Goal: Task Accomplishment & Management: Complete application form

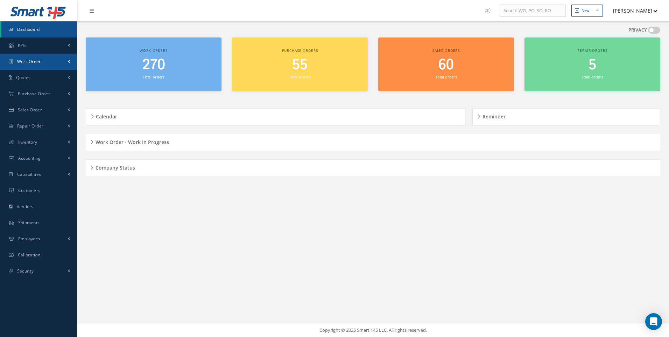
click at [36, 64] on span "Work Order" at bounding box center [29, 61] width 24 height 6
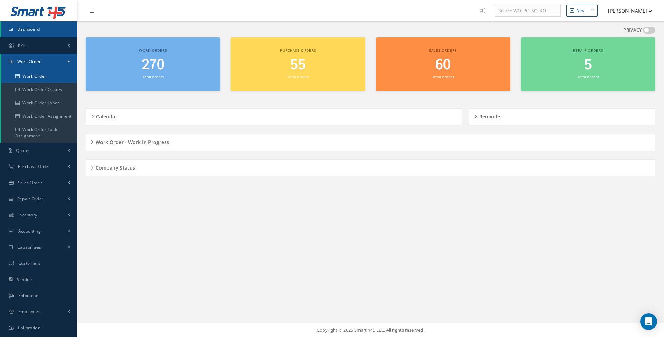
click at [39, 78] on link "Work Order" at bounding box center [39, 76] width 76 height 13
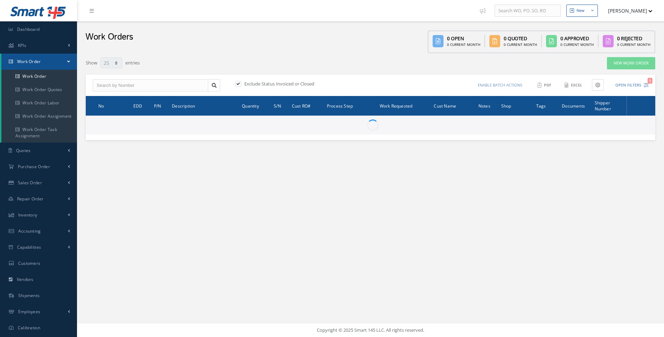
select select "25"
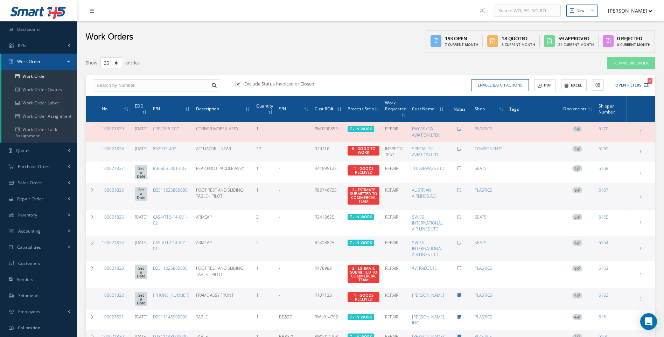
click at [241, 82] on label at bounding box center [242, 84] width 2 height 6
click at [238, 82] on input "checkbox" at bounding box center [237, 84] width 5 height 5
checkbox input "false"
type input "All Work Request"
type input "All Work Performed"
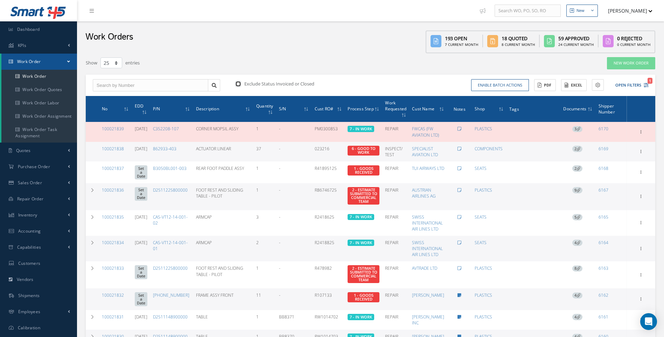
type input "All Status"
type input "WO Part Status"
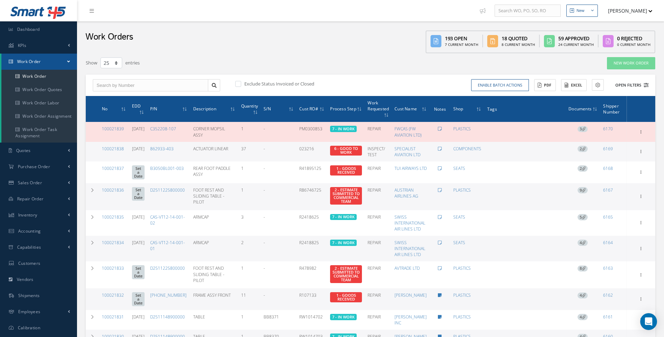
click at [646, 86] on icon at bounding box center [646, 85] width 5 height 5
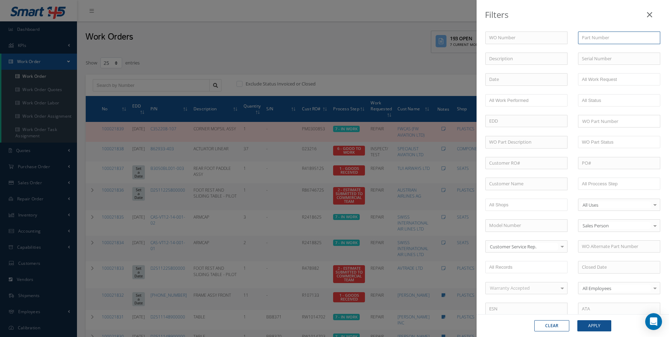
click at [585, 39] on input "text" at bounding box center [619, 38] width 82 height 13
type input "g"
click at [502, 166] on input "text" at bounding box center [527, 163] width 82 height 13
type input "5507"
click at [591, 324] on button "Apply" at bounding box center [595, 325] width 34 height 11
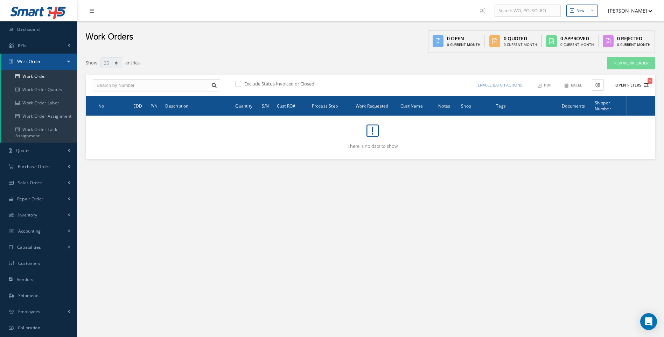
click at [646, 85] on icon "1" at bounding box center [646, 85] width 5 height 5
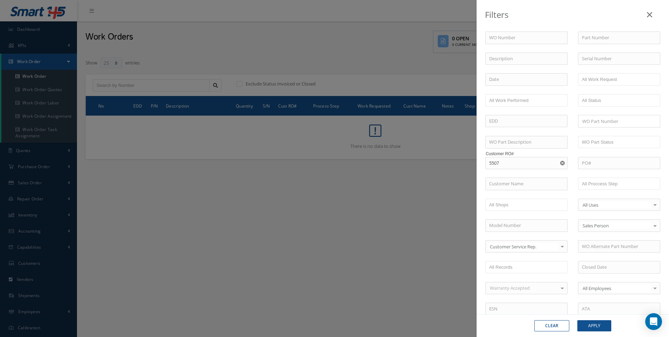
click at [561, 161] on use "Reset" at bounding box center [563, 163] width 5 height 5
click at [502, 182] on input "text" at bounding box center [527, 184] width 82 height 13
click at [506, 199] on span "[PERSON_NAME] INC" at bounding box center [511, 196] width 44 height 6
type input "[PERSON_NAME] INC"
click at [597, 325] on button "Apply" at bounding box center [595, 325] width 34 height 11
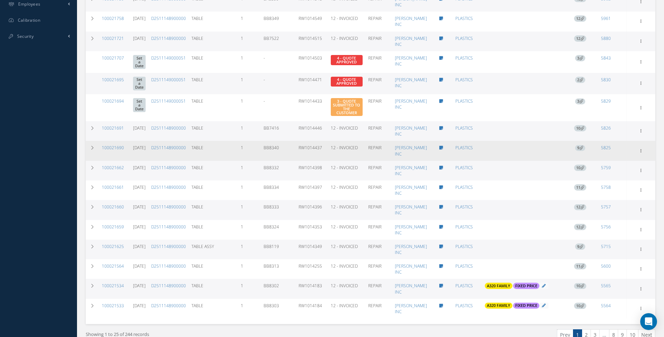
scroll to position [339, 0]
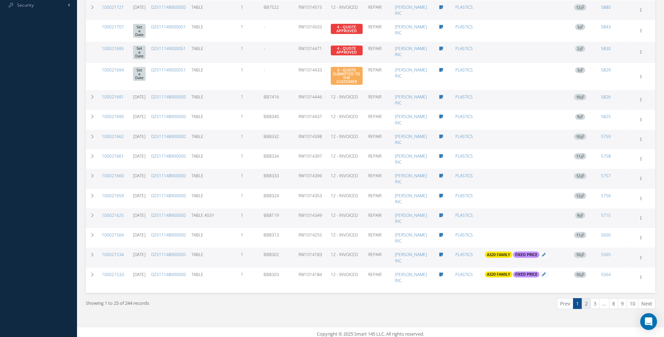
click at [583, 299] on link "2" at bounding box center [586, 303] width 9 height 11
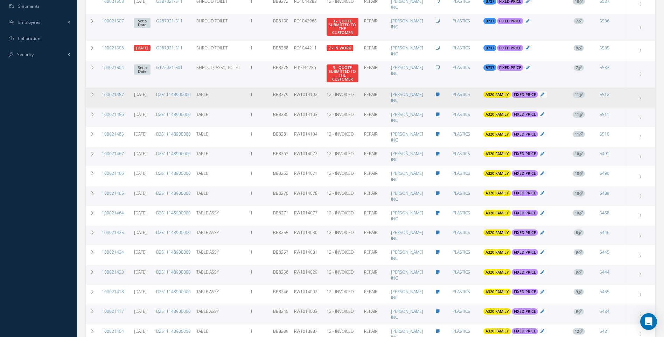
scroll to position [350, 0]
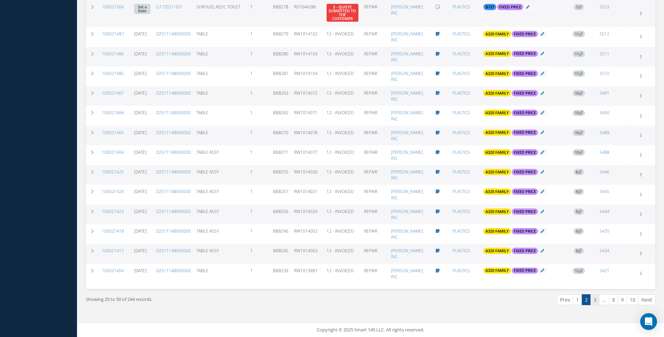
click at [597, 298] on link "3" at bounding box center [595, 299] width 9 height 11
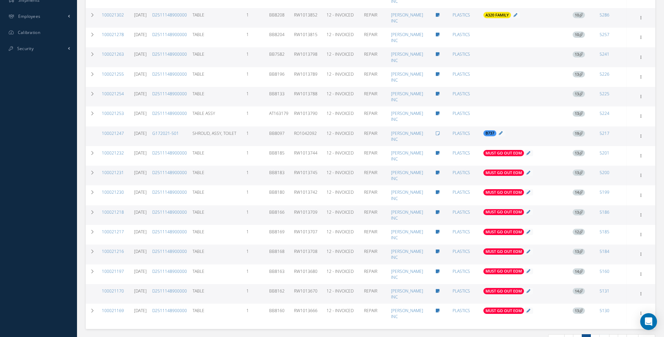
scroll to position [331, 0]
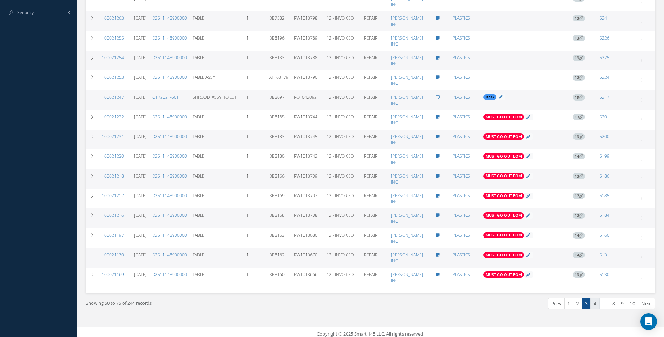
click at [597, 301] on link "4" at bounding box center [595, 303] width 9 height 11
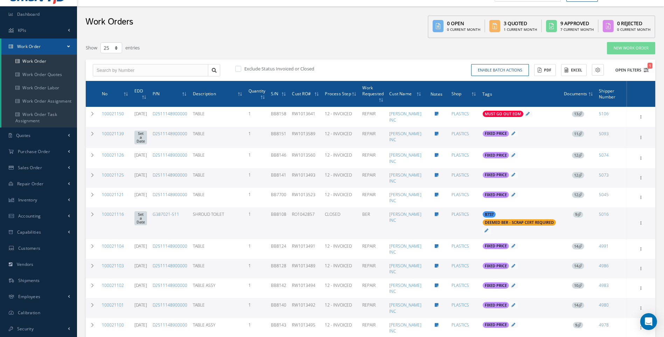
click at [646, 70] on icon "1" at bounding box center [646, 70] width 5 height 5
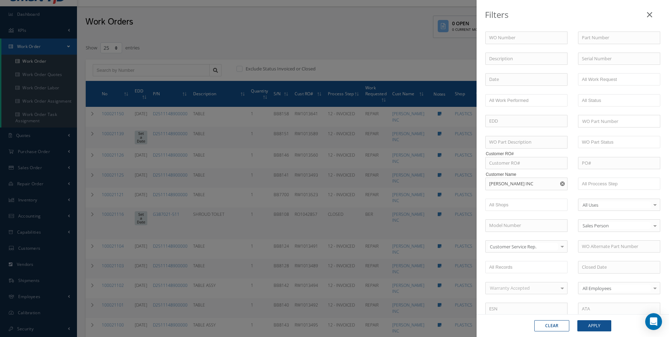
click at [654, 14] on link at bounding box center [650, 13] width 22 height 21
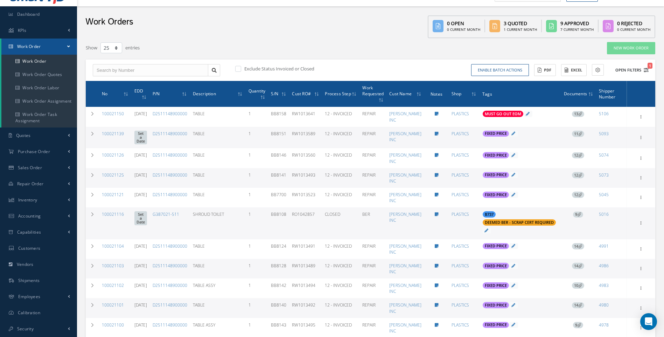
click at [648, 69] on icon "1" at bounding box center [646, 70] width 5 height 5
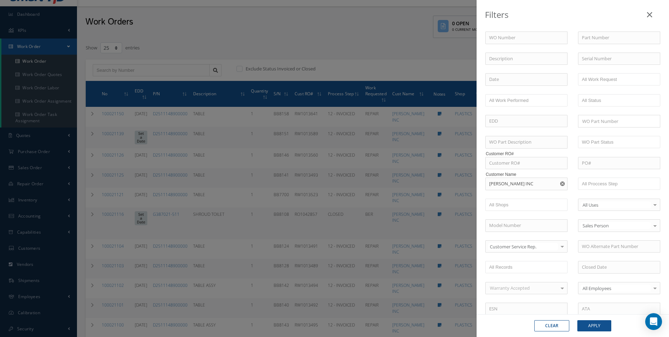
click at [561, 183] on use "Reset" at bounding box center [563, 183] width 5 height 5
click at [506, 184] on input "text" at bounding box center [527, 184] width 82 height 13
click at [578, 320] on button "Apply" at bounding box center [595, 325] width 34 height 11
type input "No Match Found"
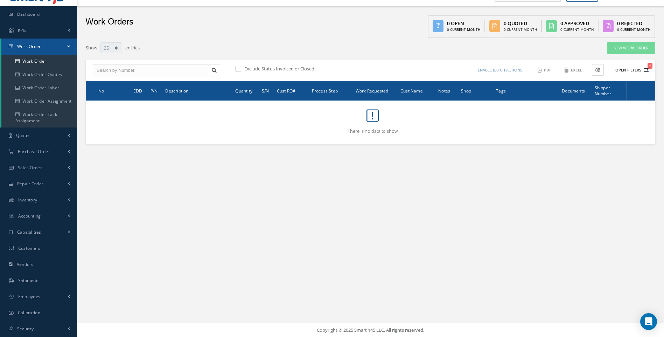
click at [646, 70] on icon "1" at bounding box center [646, 70] width 5 height 5
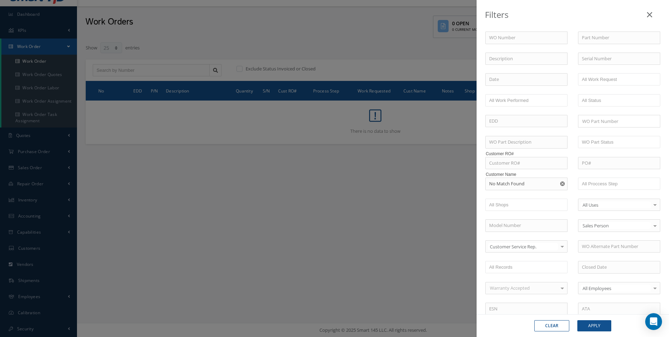
click at [560, 245] on div at bounding box center [563, 247] width 10 height 12
click at [556, 328] on button "Clear" at bounding box center [552, 325] width 35 height 11
checkbox input "true"
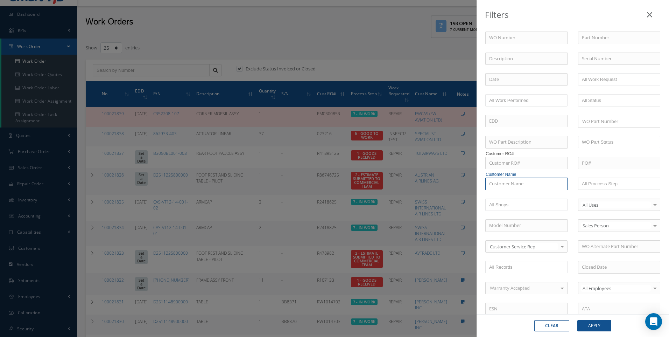
click at [508, 183] on input "text" at bounding box center [527, 184] width 82 height 13
click at [508, 193] on span "SATTO REPAIR CENTER U.S.A." at bounding box center [519, 196] width 60 height 6
type input "SATTO REPAIR CENTER U.S.A."
click at [597, 321] on button "Apply" at bounding box center [595, 325] width 34 height 11
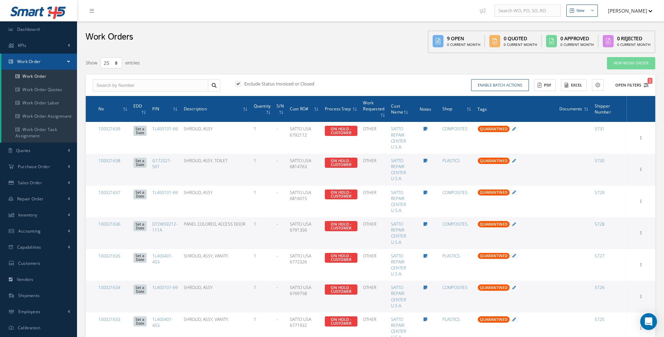
click at [647, 85] on icon "2" at bounding box center [646, 85] width 5 height 5
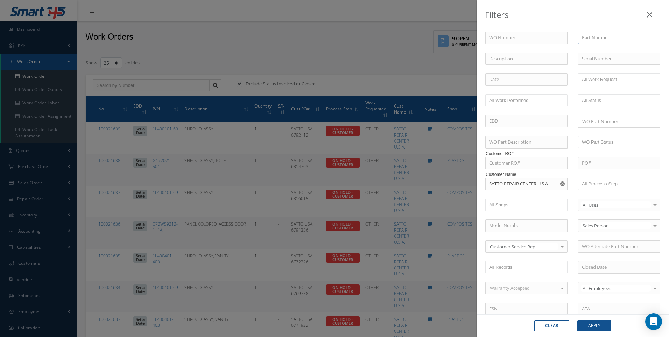
click at [596, 39] on input "text" at bounding box center [619, 38] width 82 height 13
type input "g387163a1"
click at [561, 182] on use "Reset" at bounding box center [563, 183] width 5 height 5
click at [591, 324] on button "Apply" at bounding box center [595, 325] width 34 height 11
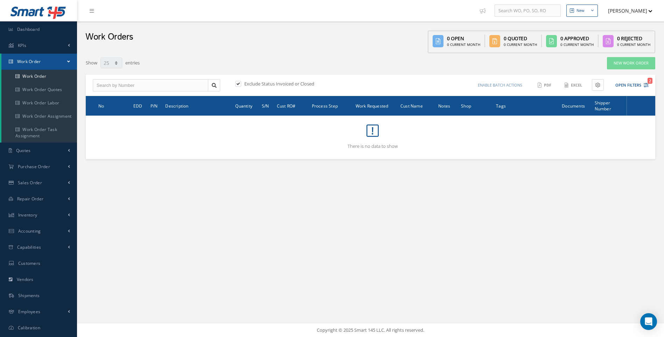
click at [241, 83] on label at bounding box center [242, 84] width 2 height 6
click at [238, 83] on input "checkbox" at bounding box center [237, 84] width 5 height 5
checkbox input "false"
click at [30, 215] on span "Inventory" at bounding box center [27, 215] width 19 height 6
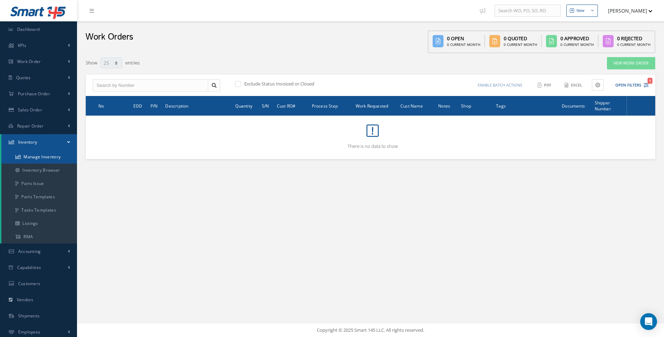
click at [41, 154] on link "Manage Inventory" at bounding box center [39, 156] width 76 height 13
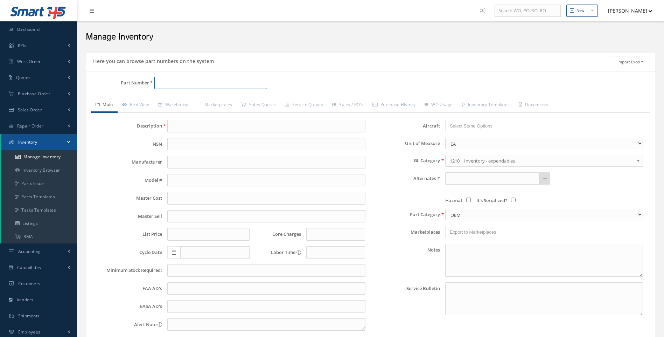
click at [170, 81] on input "Part Number" at bounding box center [210, 83] width 113 height 13
click at [177, 100] on span "G387163A1" at bounding box center [187, 100] width 63 height 7
type input "G387163A1"
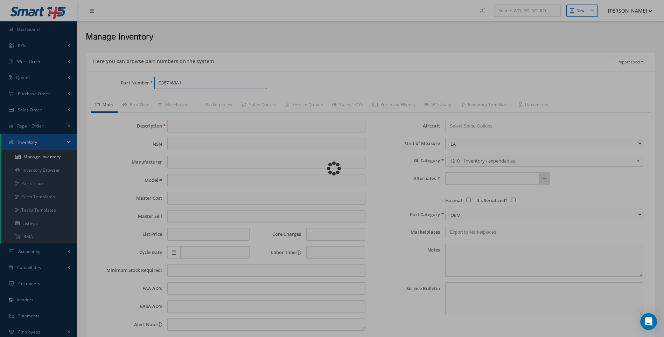
type input "TOILET SHROUD"
type input "0.00"
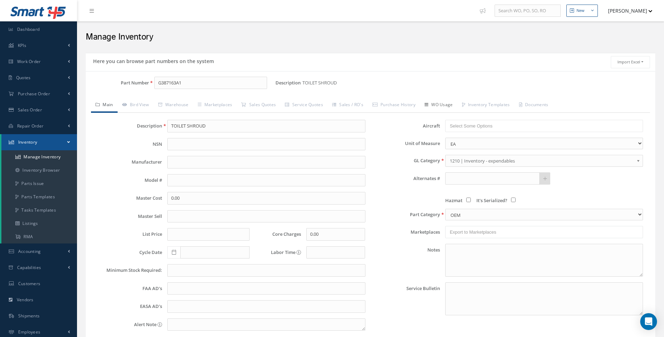
click at [441, 104] on link "WO Usage" at bounding box center [438, 105] width 37 height 15
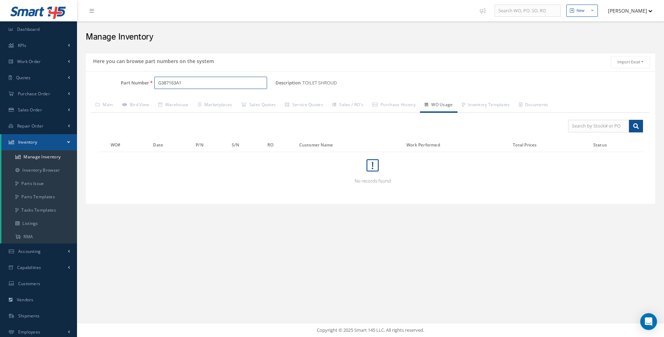
click at [195, 83] on input "G387163A1" at bounding box center [210, 83] width 113 height 13
type input "G"
click at [187, 99] on span "1L400107-17" at bounding box center [187, 100] width 63 height 7
drag, startPoint x: 185, startPoint y: 78, endPoint x: 137, endPoint y: 84, distance: 48.4
click at [137, 84] on div "Part Number 1L400107-17" at bounding box center [181, 83] width 190 height 13
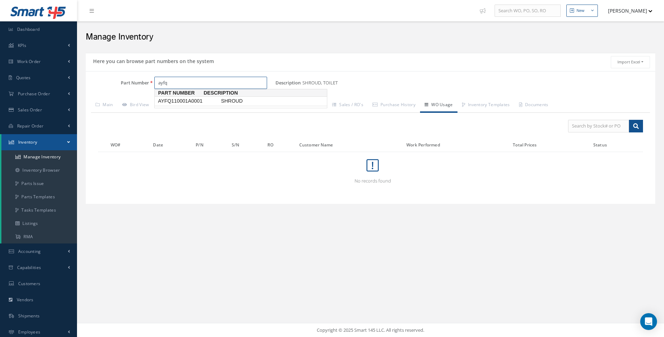
click at [176, 102] on span "AYFQ110001A0001" at bounding box center [187, 100] width 63 height 7
type input "AYFQ110001A0001"
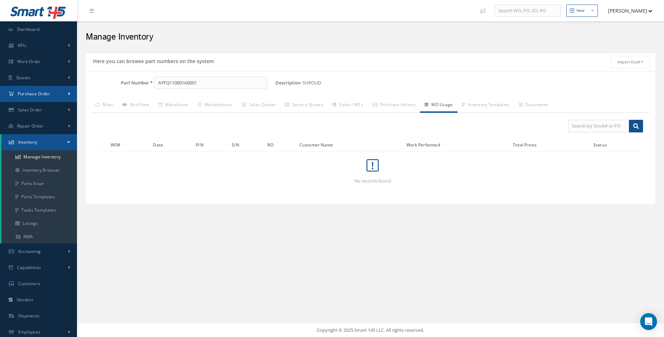
click at [28, 95] on span "Purchase Order" at bounding box center [34, 94] width 32 height 6
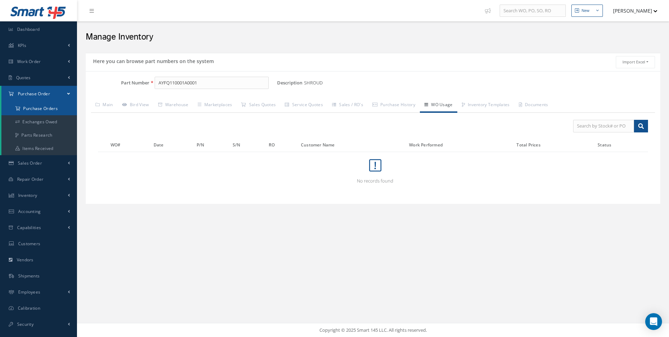
click at [50, 107] on a=1&status_id=2&status_id=3&status_id=5&collapsedFilters"] "Purchase Orders" at bounding box center [39, 108] width 76 height 13
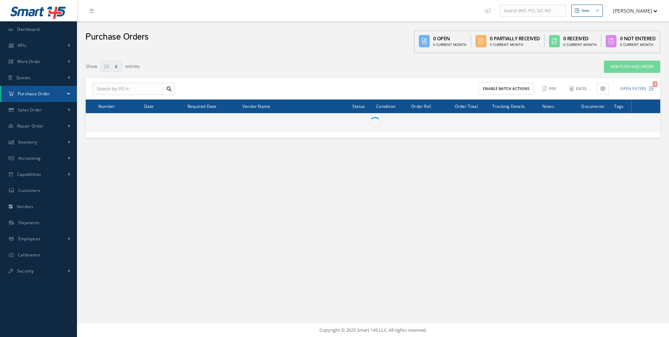
select select "25"
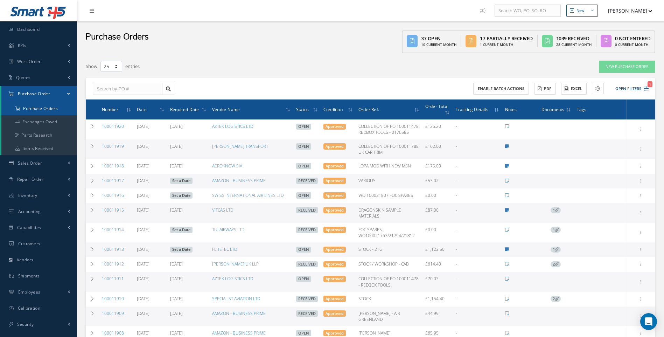
click at [38, 109] on a=1&status_id=2&status_id=3&status_id=5&collapsedFilters"] "Purchase Orders" at bounding box center [39, 108] width 76 height 13
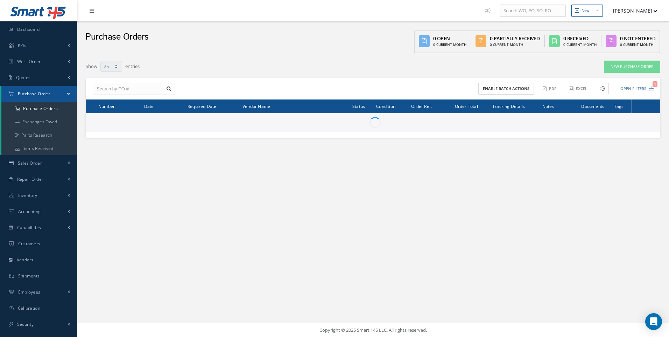
select select "25"
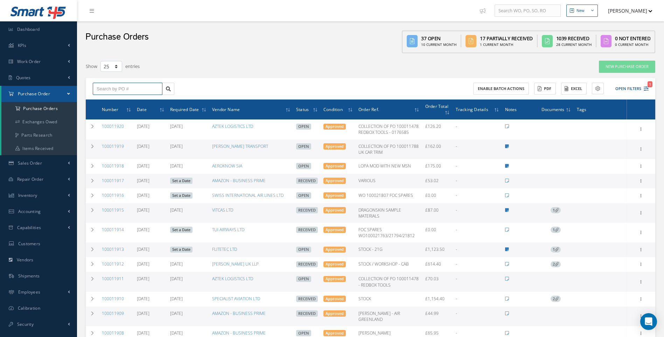
click at [102, 91] on input "text" at bounding box center [128, 89] width 70 height 13
type input "100011916"
click at [102, 100] on span "100011916" at bounding box center [107, 101] width 21 height 5
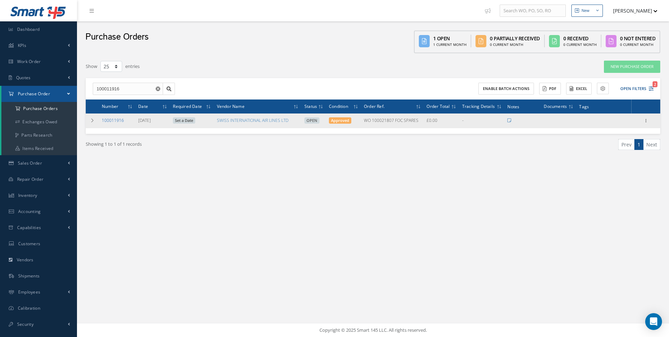
click at [109, 119] on link "100011916" at bounding box center [113, 120] width 22 height 6
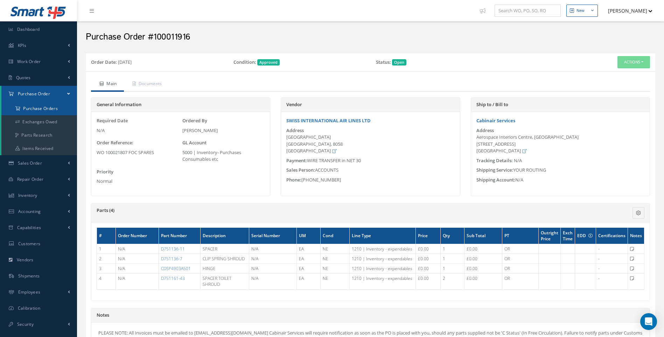
click at [49, 107] on a=1&status_id=2&status_id=3&status_id=5&collapsedFilters"] "Purchase Orders" at bounding box center [39, 108] width 76 height 13
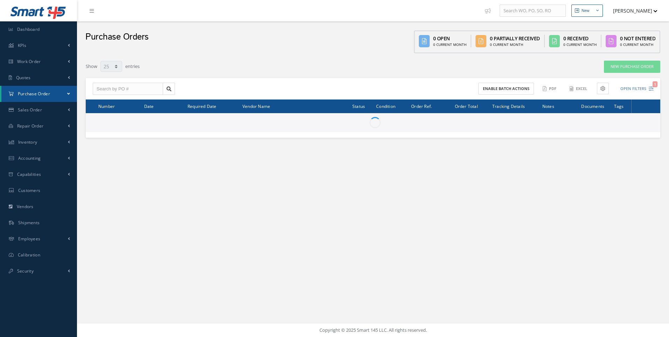
select select "25"
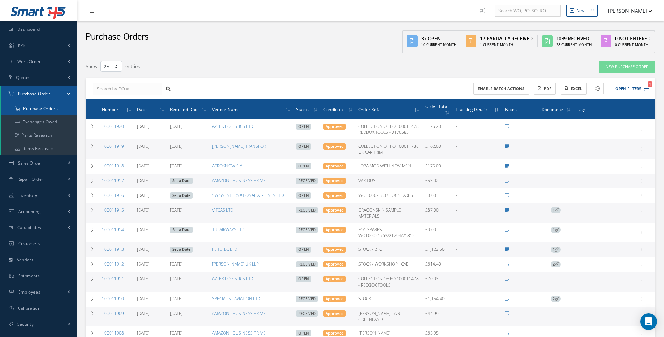
click at [49, 107] on a=1&status_id=2&status_id=3&status_id=5&collapsedFilters"] "Purchase Orders" at bounding box center [39, 108] width 76 height 13
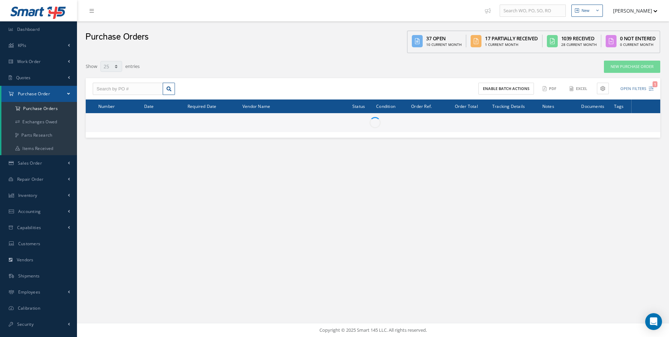
select select "25"
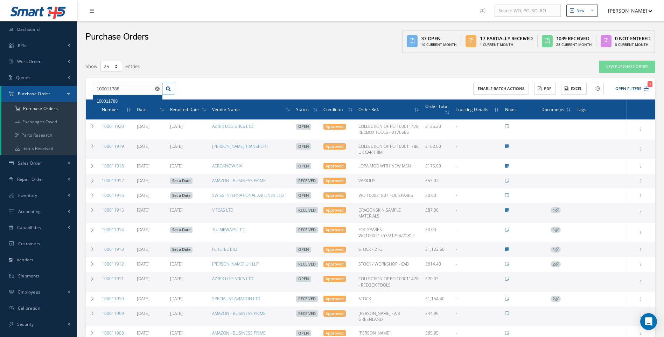
type input "100011788"
click at [112, 101] on span "100011788" at bounding box center [107, 101] width 21 height 5
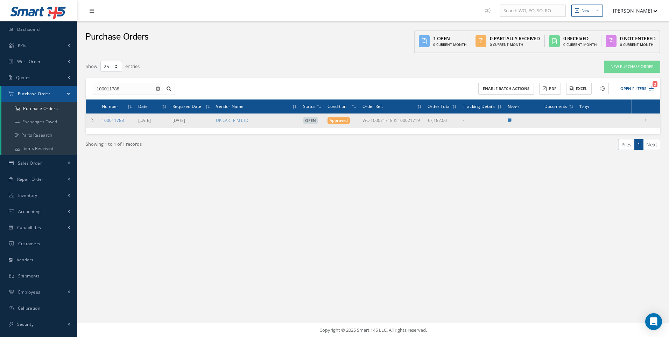
click at [107, 118] on link "100011788" at bounding box center [113, 120] width 22 height 6
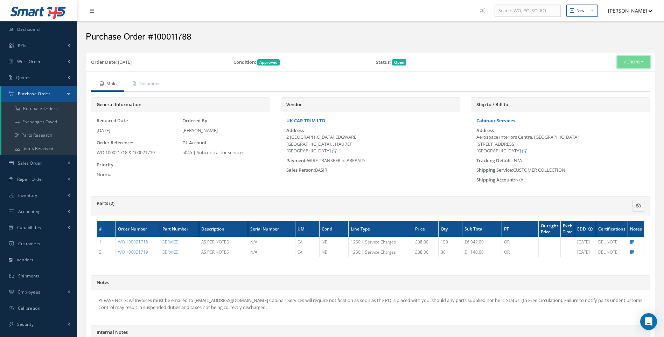
click at [642, 62] on button "Actions" at bounding box center [634, 62] width 33 height 12
click at [610, 74] on link "Receive" at bounding box center [622, 75] width 56 height 9
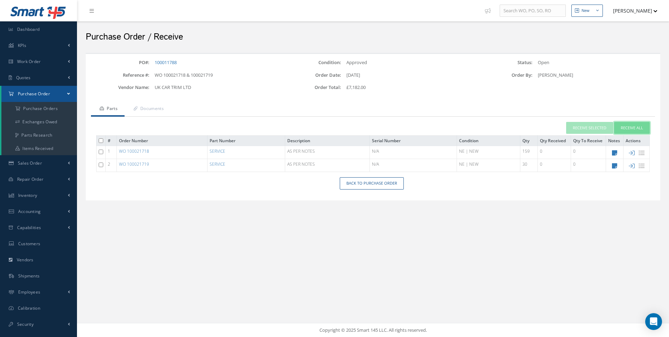
click at [630, 127] on button "Receive All" at bounding box center [632, 128] width 36 height 12
type input "[DATE]"
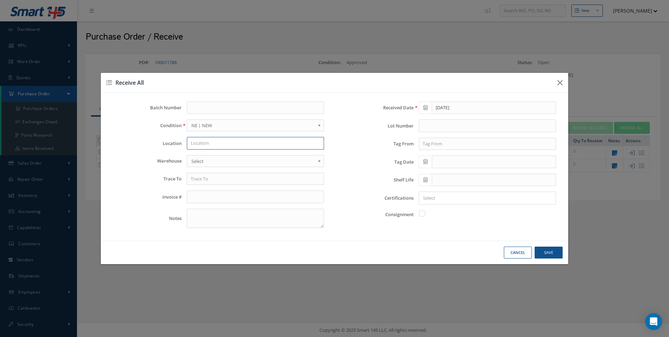
click at [204, 144] on input "text" at bounding box center [255, 143] width 137 height 13
type input "d"
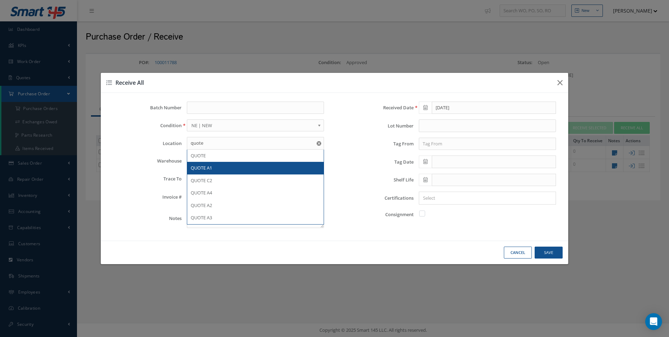
click at [206, 166] on span "QUOTE A1" at bounding box center [201, 168] width 21 height 6
type input "QUOTE A1"
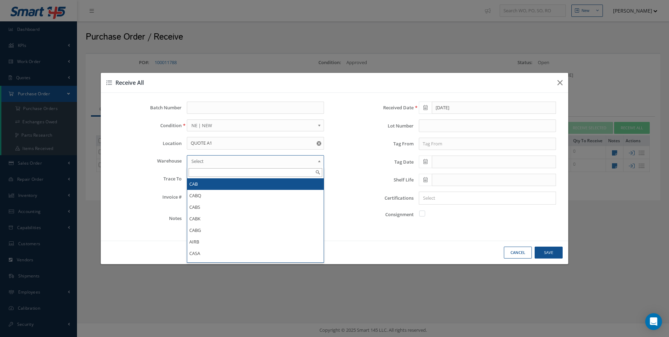
click at [205, 166] on link "Select" at bounding box center [255, 161] width 137 height 12
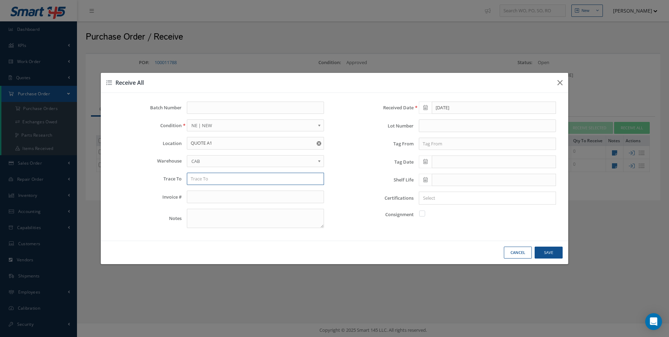
click at [201, 176] on input "text" at bounding box center [255, 179] width 137 height 13
type input "UK CAR TRIM"
click at [441, 144] on input "text" at bounding box center [487, 144] width 137 height 13
click at [436, 144] on input "text" at bounding box center [487, 144] width 137 height 13
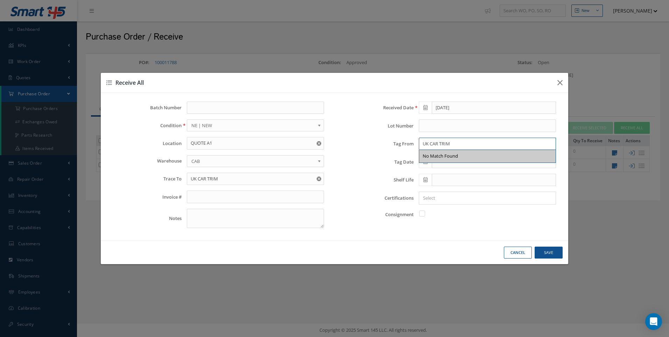
type input "UK CAR TRIM"
click at [438, 165] on input "text" at bounding box center [494, 161] width 124 height 13
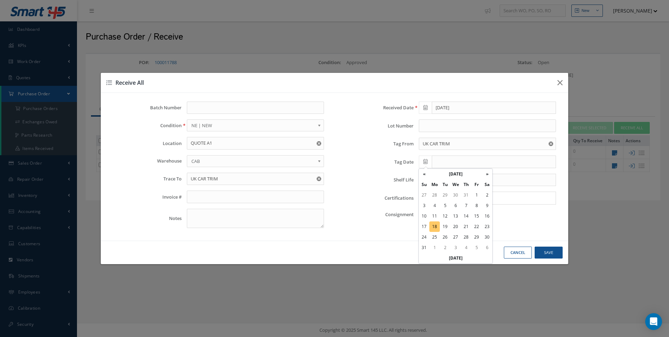
click at [436, 228] on td "18" at bounding box center [435, 226] width 11 height 11
type input "08/18/2025"
click at [428, 199] on input "Search for option" at bounding box center [486, 197] width 132 height 7
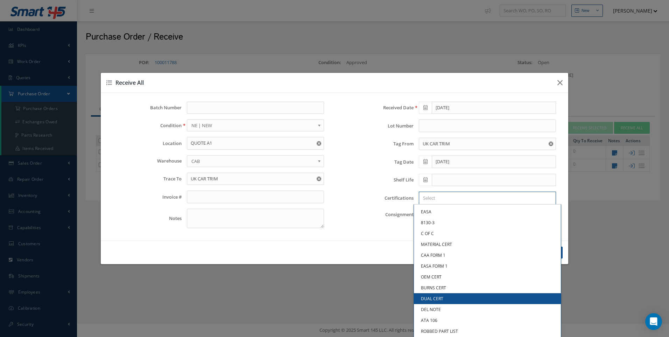
scroll to position [11, 0]
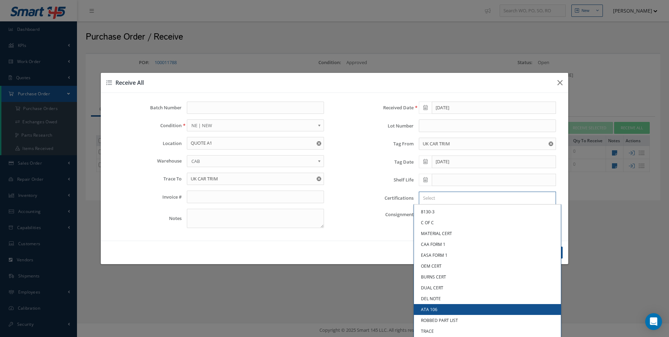
drag, startPoint x: 353, startPoint y: 185, endPoint x: 353, endPoint y: 191, distance: 6.7
click at [353, 186] on div "Shelf Life" at bounding box center [451, 180] width 222 height 13
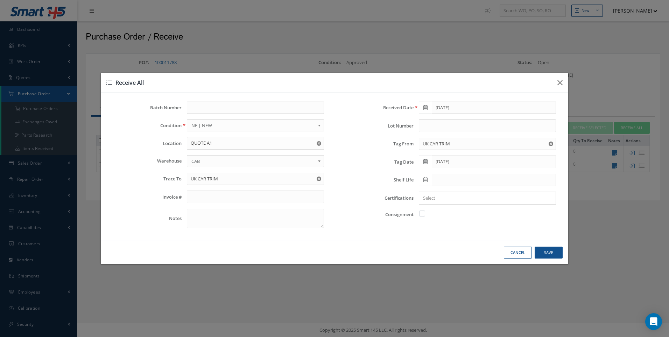
click at [437, 200] on input "Search for option" at bounding box center [486, 197] width 132 height 7
type input "DEL NOTE"
click at [0, 0] on button "Save" at bounding box center [0, 0] width 0 height 0
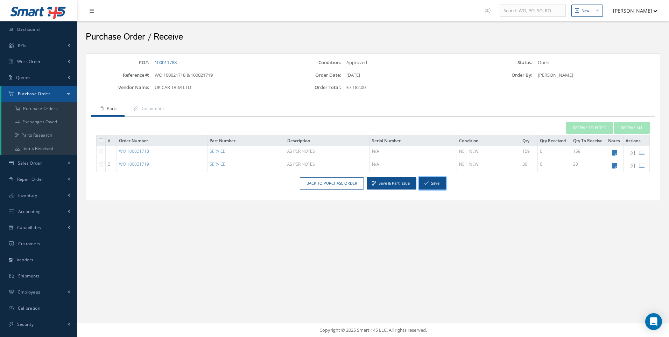
click at [429, 182] on button "Save" at bounding box center [432, 183] width 27 height 12
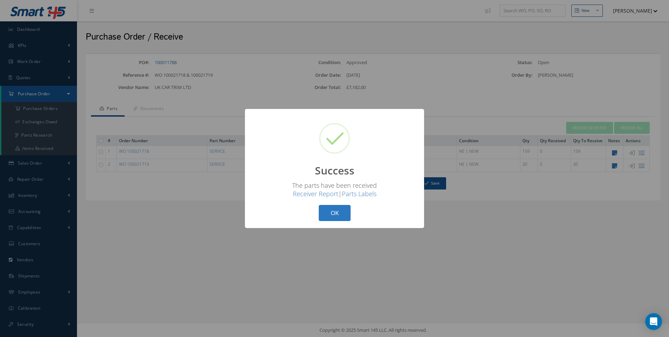
click at [339, 214] on button "OK" at bounding box center [335, 213] width 32 height 16
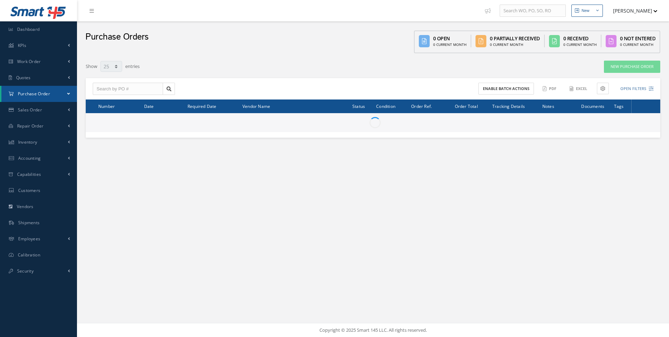
select select "25"
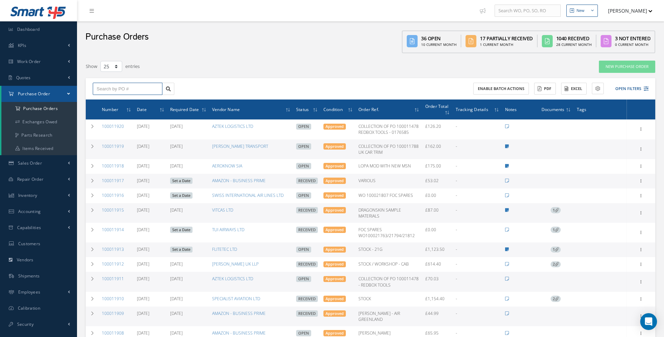
click at [121, 90] on input "text" at bounding box center [128, 89] width 70 height 13
type input "100011788"
click at [113, 99] on span "100011788" at bounding box center [107, 101] width 21 height 5
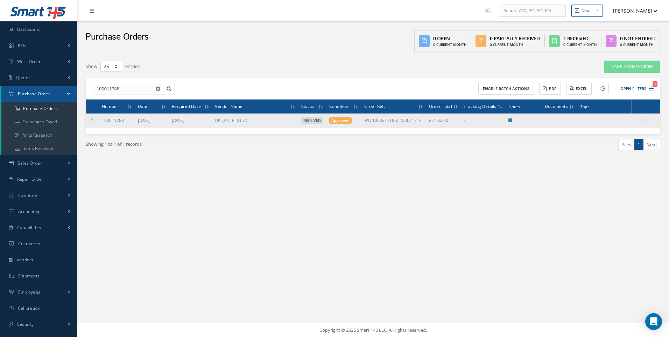
click at [114, 121] on link "100011788" at bounding box center [113, 120] width 22 height 6
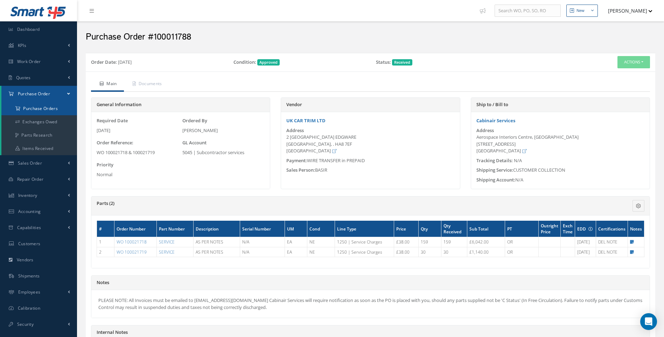
click at [56, 110] on a=1&status_id=2&status_id=3&status_id=5&collapsedFilters"] "Purchase Orders" at bounding box center [39, 108] width 76 height 13
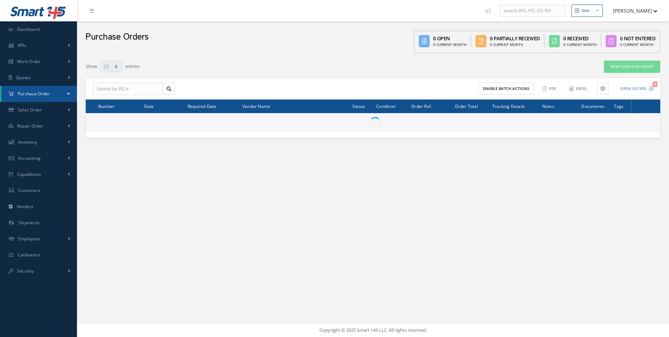
select select "25"
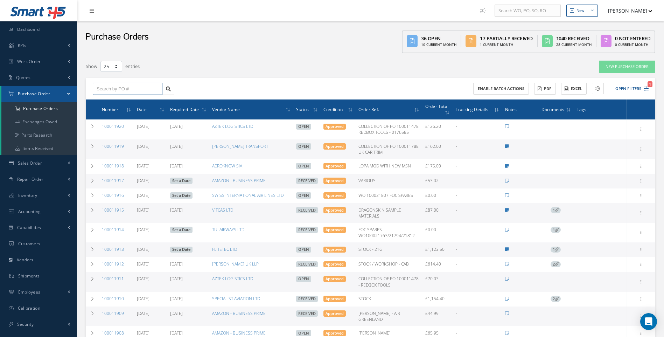
click at [109, 90] on input "text" at bounding box center [128, 89] width 70 height 13
type input "100011916"
click at [109, 100] on span "100011916" at bounding box center [107, 101] width 21 height 5
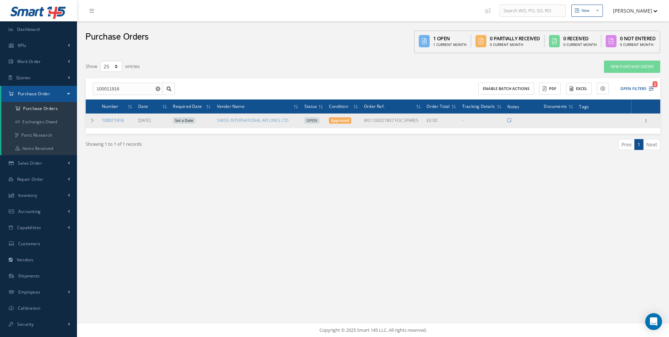
click at [113, 121] on link "100011916" at bounding box center [113, 120] width 22 height 6
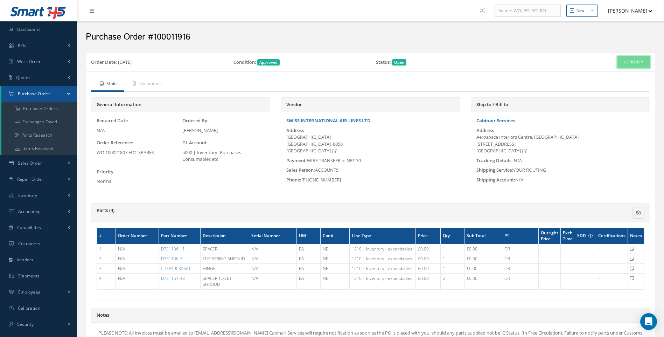
click at [642, 63] on button "Actions" at bounding box center [634, 62] width 33 height 12
click at [616, 76] on link "Receive" at bounding box center [622, 75] width 56 height 9
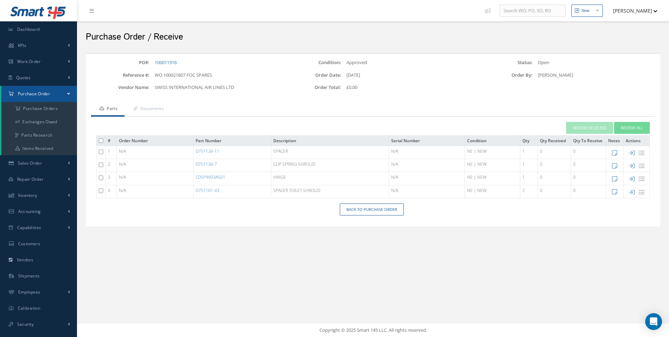
click at [99, 177] on input "checkbox" at bounding box center [101, 177] width 5 height 5
click at [99, 178] on input "checkbox" at bounding box center [101, 177] width 5 height 5
checkbox input "false"
click at [632, 176] on icon at bounding box center [632, 179] width 6 height 6
type input "[DATE]"
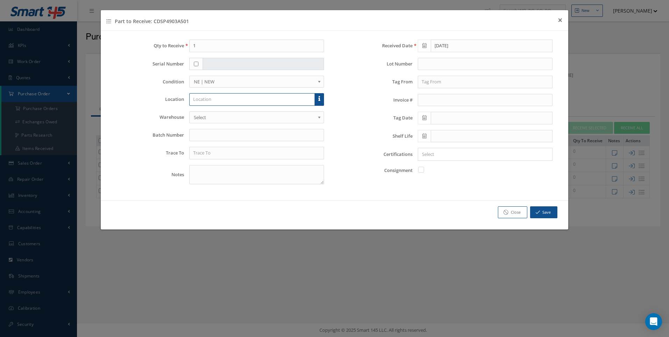
click at [209, 98] on input "text" at bounding box center [252, 99] width 126 height 13
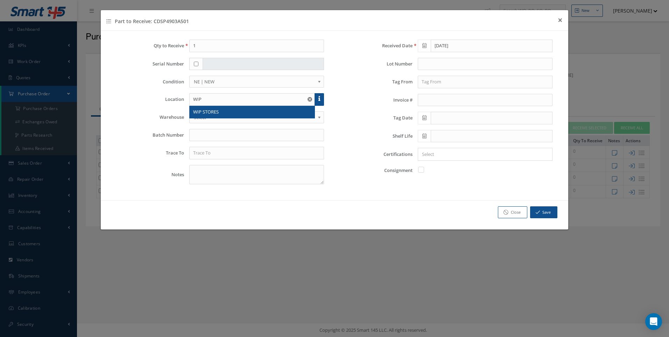
click at [206, 114] on span "WIP STORES" at bounding box center [206, 112] width 26 height 6
type input "WIP STORES"
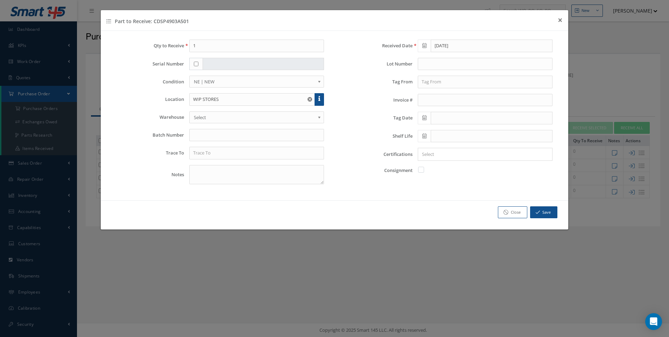
click at [206, 114] on span "Select" at bounding box center [254, 117] width 121 height 8
click at [430, 80] on input "text" at bounding box center [485, 82] width 135 height 13
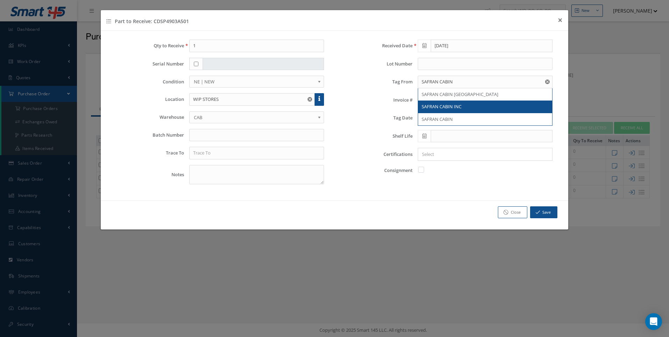
click at [440, 102] on div "SAFRAN CABIN INC" at bounding box center [485, 106] width 134 height 13
type input "SAFRAN CABIN INC"
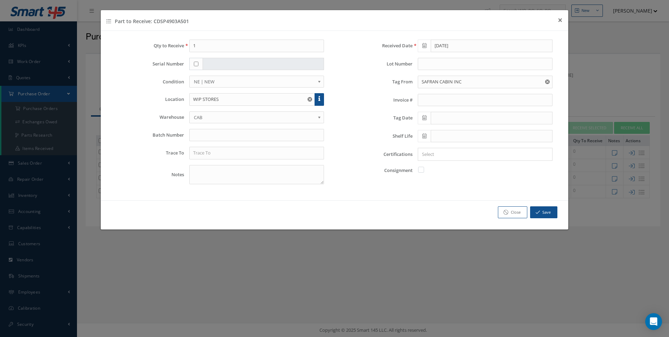
click at [425, 119] on icon at bounding box center [425, 117] width 4 height 5
click at [466, 183] on td "21" at bounding box center [465, 183] width 11 height 11
type input "08/21/2025"
click at [437, 157] on input "Search for option" at bounding box center [484, 154] width 130 height 7
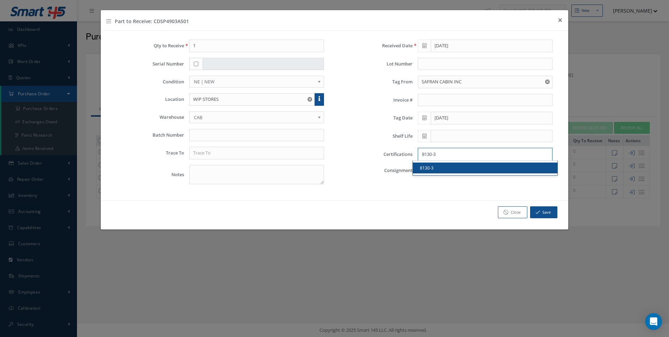
type input "8130-3"
click at [429, 168] on link "8130-3" at bounding box center [485, 167] width 145 height 11
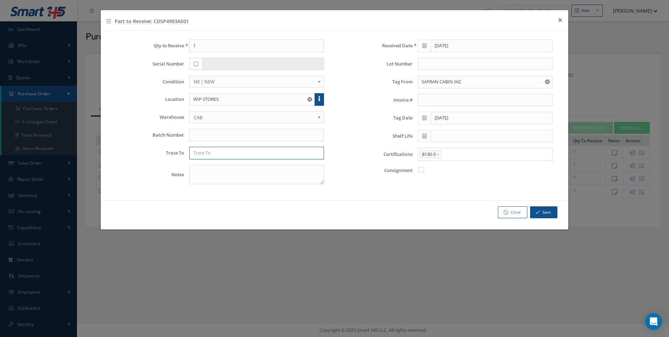
click at [214, 155] on input "text" at bounding box center [256, 153] width 135 height 13
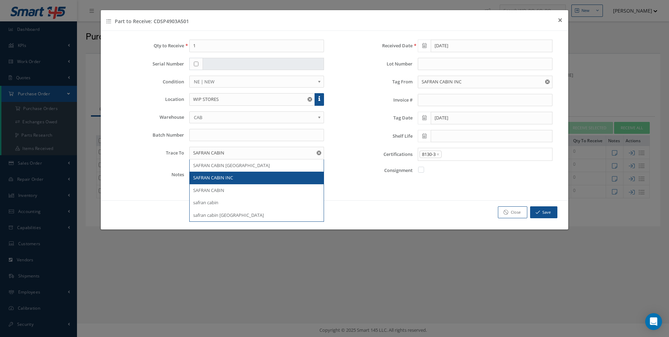
click at [213, 178] on span "SAFRAN CABIN INC" at bounding box center [213, 177] width 40 height 6
type input "SAFRAN CABIN INC"
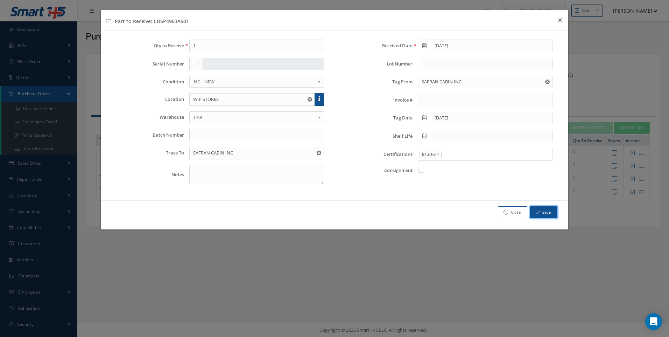
click at [547, 213] on button "Save" at bounding box center [543, 212] width 27 height 12
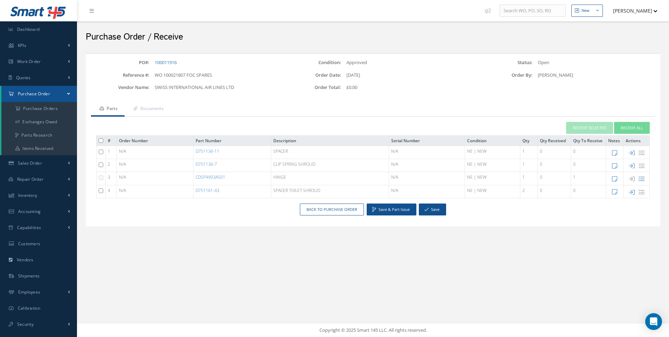
click at [100, 151] on input "checkbox" at bounding box center [101, 151] width 5 height 5
click at [99, 152] on input "checkbox" at bounding box center [101, 151] width 5 height 5
checkbox input "false"
click at [631, 155] on icon at bounding box center [632, 153] width 6 height 6
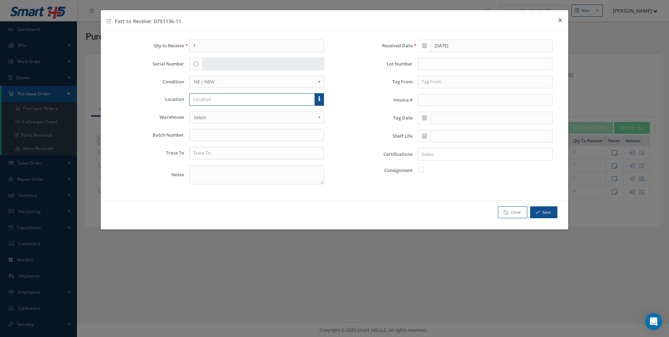
click at [203, 98] on input "text" at bounding box center [252, 99] width 126 height 13
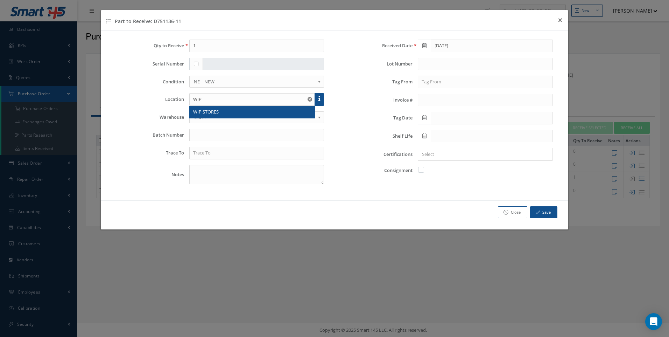
click at [203, 113] on span "WIP STORES" at bounding box center [206, 112] width 26 height 6
type input "WIP STORES"
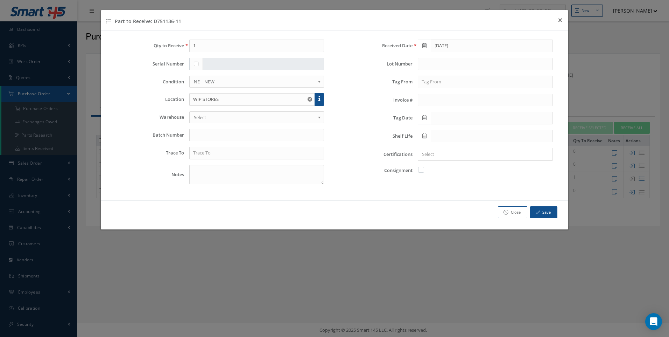
click at [197, 117] on span "Select" at bounding box center [254, 117] width 121 height 8
type input "SAFRAN CABIN"
click at [231, 155] on input "text" at bounding box center [256, 153] width 135 height 13
click at [199, 118] on span "Select" at bounding box center [254, 117] width 121 height 8
click at [200, 152] on input "text" at bounding box center [256, 153] width 135 height 13
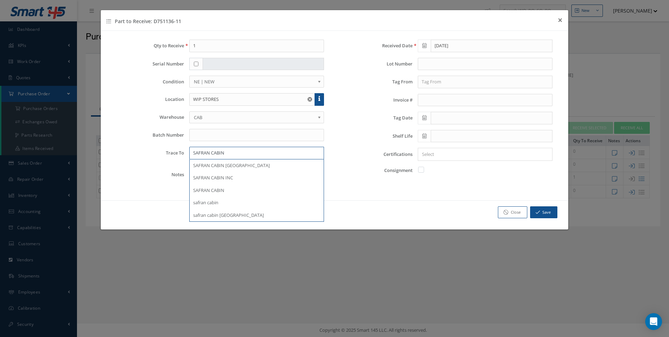
type input "SAFRAN CABIN"
click at [424, 78] on input "text" at bounding box center [485, 82] width 135 height 13
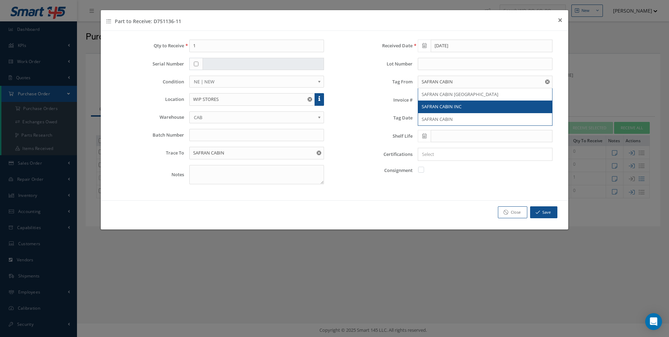
click at [437, 105] on span "SAFRAN CABIN INC" at bounding box center [442, 106] width 40 height 6
type input "SAFRAN CABIN INC"
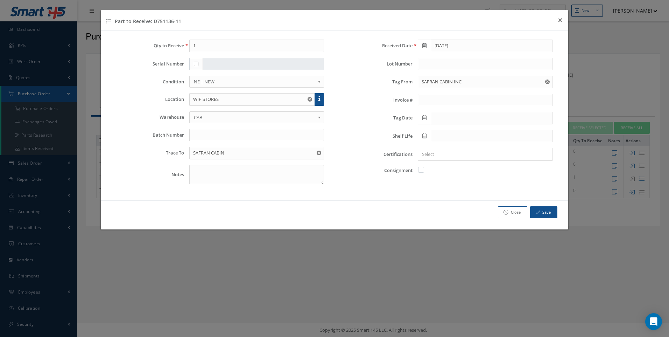
click at [424, 117] on icon at bounding box center [425, 117] width 4 height 5
click at [449, 129] on th "August 2025" at bounding box center [455, 130] width 53 height 11
click at [425, 129] on th "«" at bounding box center [423, 130] width 11 height 11
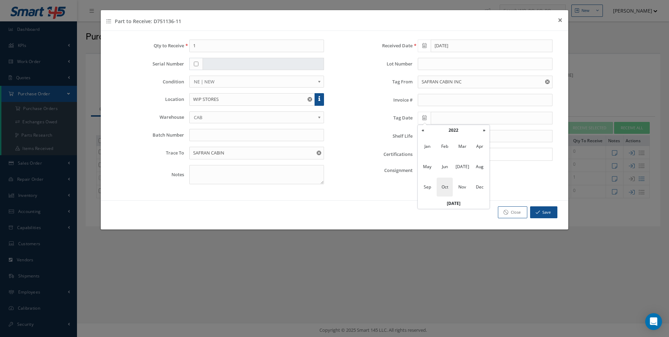
click at [446, 185] on span "Oct" at bounding box center [445, 187] width 16 height 19
click at [476, 190] on td "28" at bounding box center [476, 193] width 11 height 11
type input "10/28/2022"
click at [445, 155] on input "Search for option" at bounding box center [484, 154] width 130 height 7
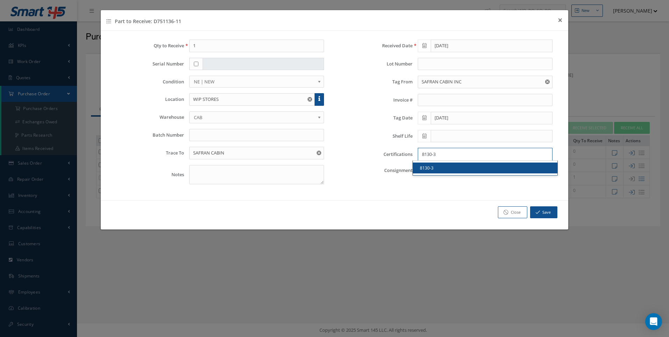
type input "8130-3"
click at [429, 169] on link "8130-3" at bounding box center [485, 167] width 145 height 11
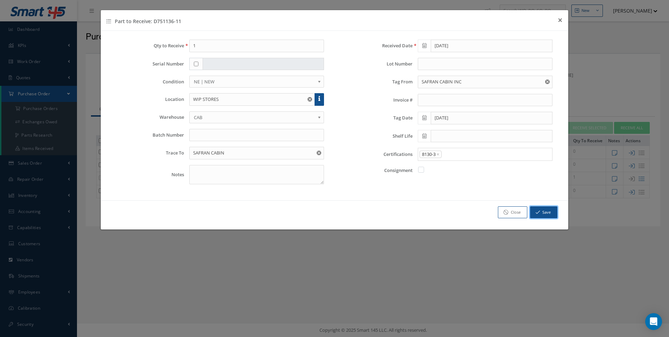
click at [544, 213] on button "Save" at bounding box center [543, 212] width 27 height 12
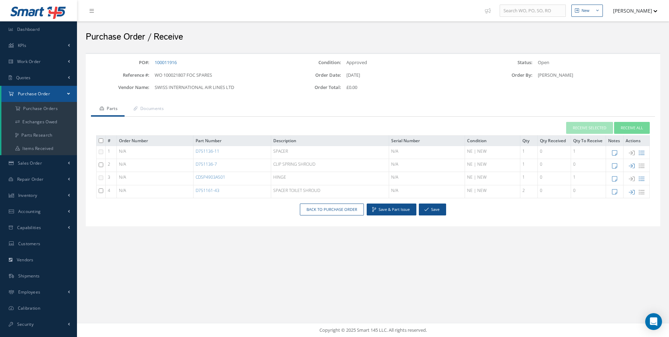
click at [632, 166] on icon at bounding box center [632, 166] width 6 height 6
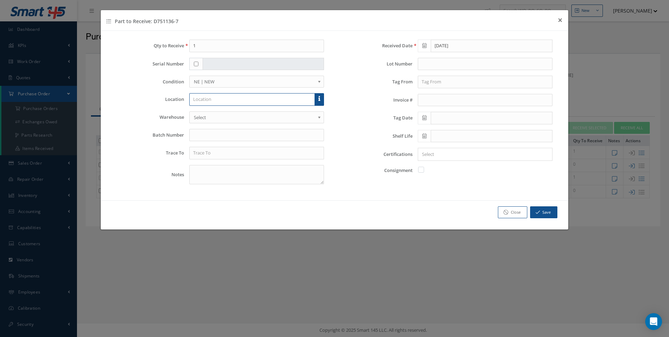
click at [201, 100] on input "text" at bounding box center [252, 99] width 126 height 13
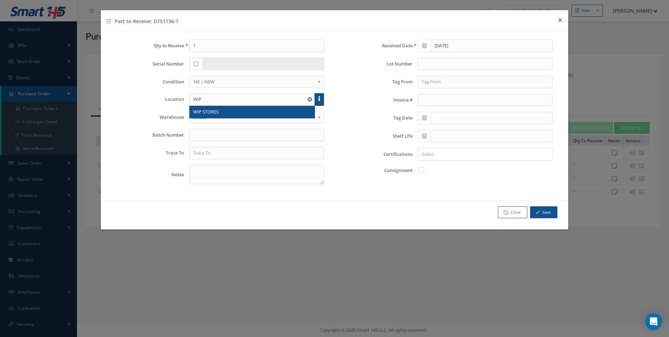
click at [205, 115] on div "WIP STORES" at bounding box center [252, 112] width 125 height 13
type input "WIP STORES"
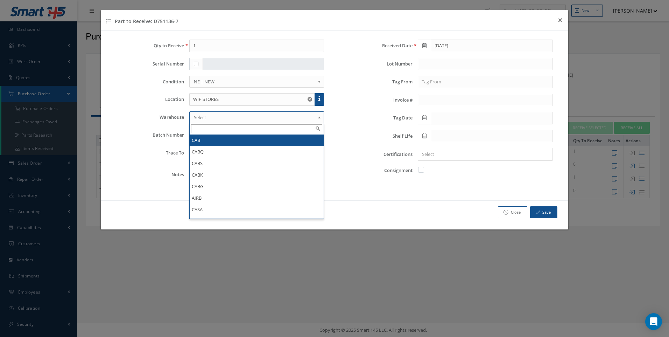
click at [196, 117] on span "Select" at bounding box center [254, 117] width 121 height 8
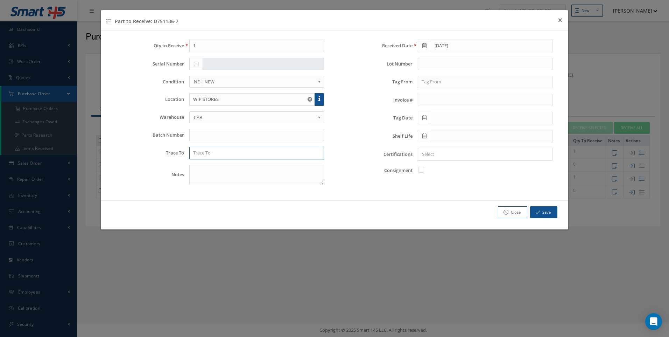
click at [198, 153] on input "text" at bounding box center [256, 153] width 135 height 13
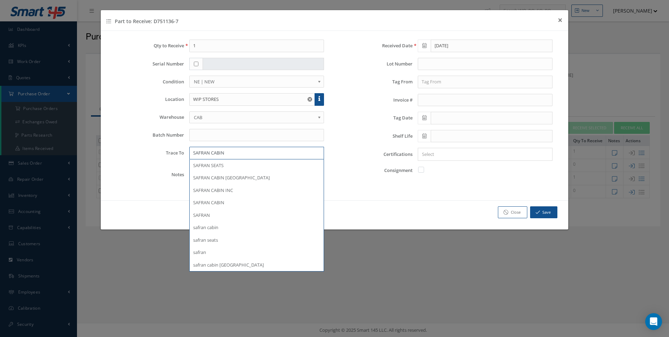
type input "SAFRAN CABIN"
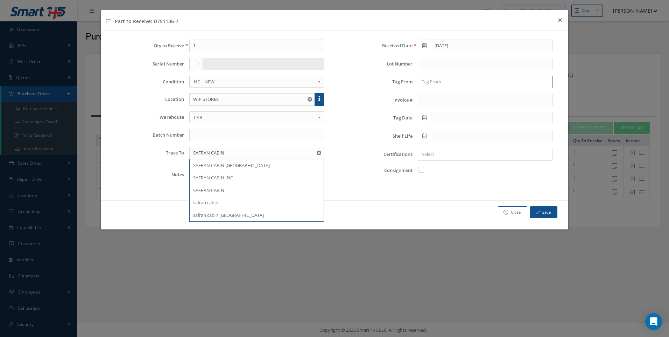
click at [444, 84] on input "text" at bounding box center [485, 82] width 135 height 13
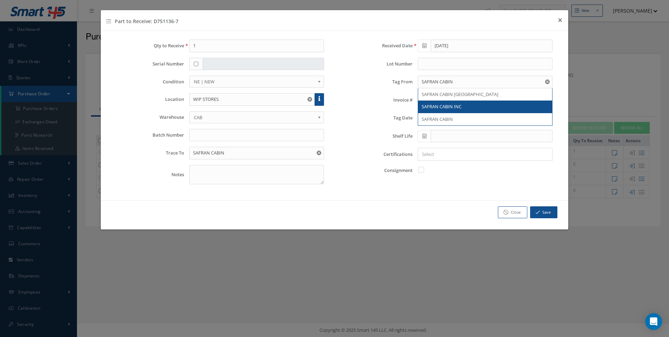
click at [435, 103] on div "SAFRAN CABIN INC" at bounding box center [485, 106] width 134 height 13
type input "SAFRAN CABIN INC"
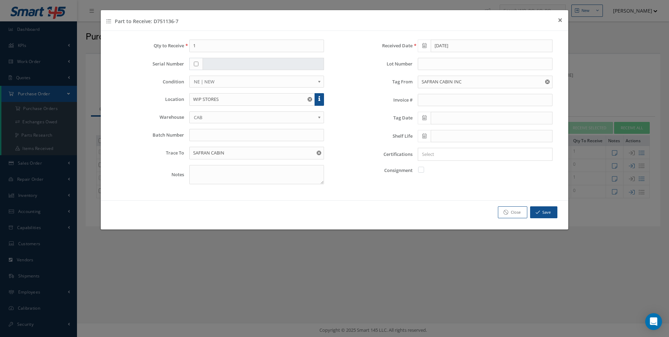
click at [423, 119] on icon at bounding box center [425, 117] width 4 height 5
click at [433, 203] on td "31" at bounding box center [434, 204] width 11 height 11
type input "10/31/2022"
click at [436, 153] on input "Search for option" at bounding box center [484, 154] width 130 height 7
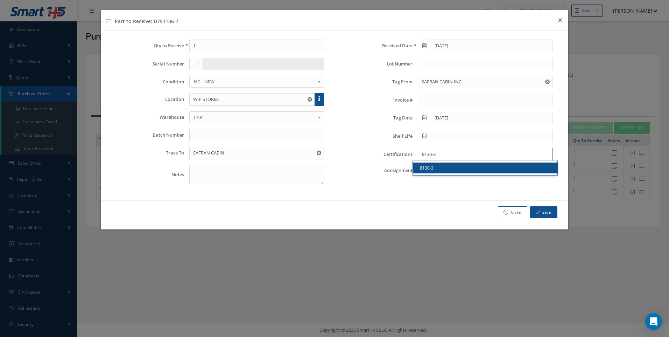
type input "8130-3"
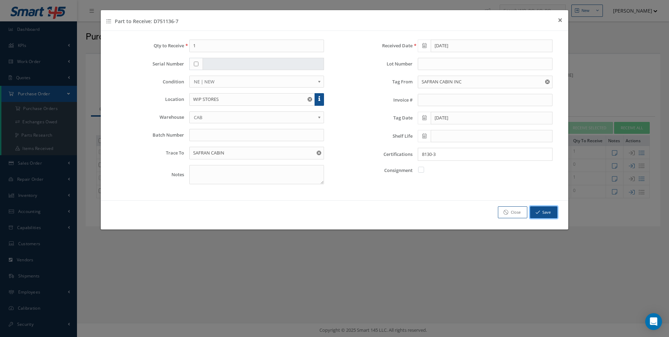
click at [543, 208] on button "Save" at bounding box center [543, 212] width 27 height 12
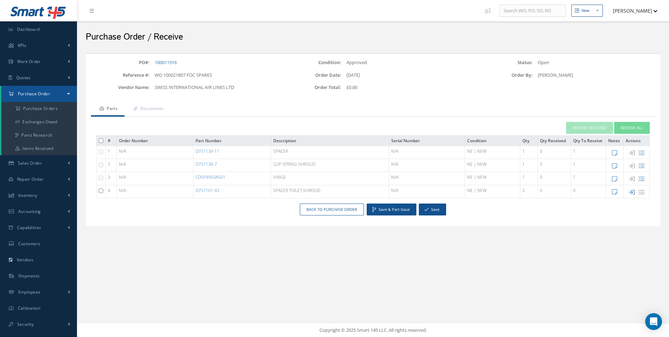
click at [633, 191] on icon at bounding box center [632, 192] width 6 height 6
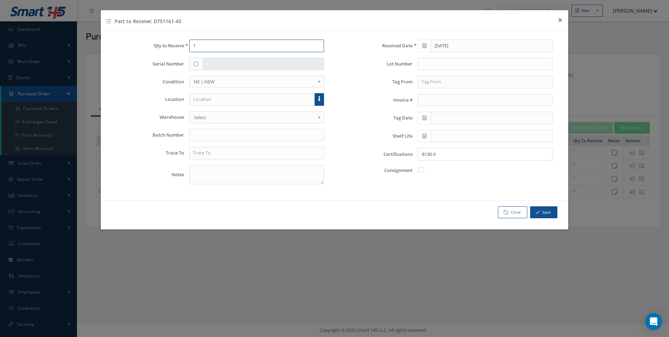
drag, startPoint x: 198, startPoint y: 45, endPoint x: 186, endPoint y: 49, distance: 12.4
click at [186, 49] on div "1" at bounding box center [256, 46] width 145 height 13
type input "2"
click at [201, 101] on input "text" at bounding box center [252, 99] width 126 height 13
click at [205, 111] on span "WIP STORES" at bounding box center [206, 112] width 26 height 6
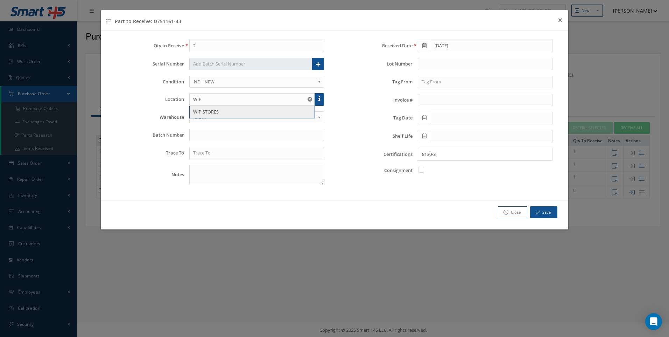
type input "WIP STORES"
click at [202, 116] on span "Select" at bounding box center [254, 117] width 121 height 8
click at [202, 149] on input "text" at bounding box center [256, 153] width 135 height 13
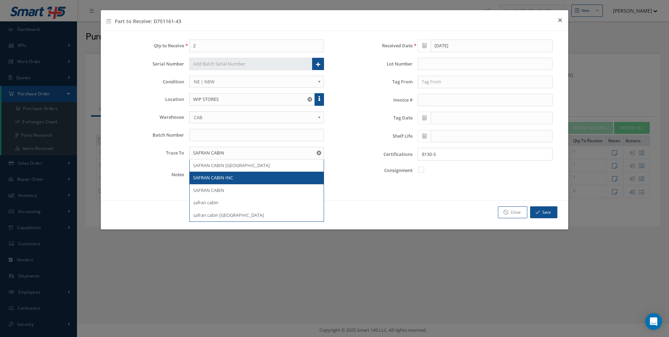
click at [206, 174] on span "SAFRAN CABIN INC" at bounding box center [213, 177] width 40 height 6
type input "SAFRAN CABIN INC"
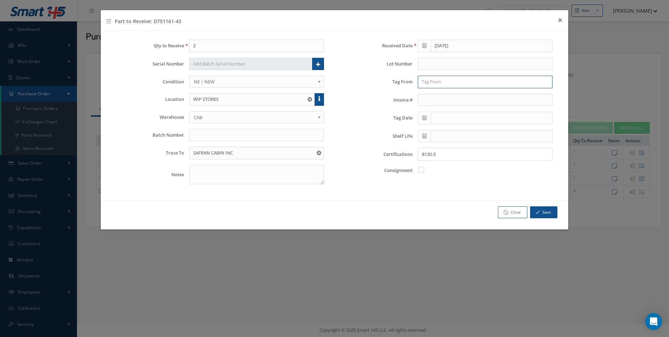
click at [432, 84] on input "text" at bounding box center [485, 82] width 135 height 13
click at [445, 92] on span "SAFRAN CABIN INC" at bounding box center [442, 94] width 40 height 6
type input "SAFRAN CABIN INC"
click at [425, 118] on icon at bounding box center [425, 117] width 4 height 5
click at [457, 130] on th "October 2022" at bounding box center [455, 130] width 53 height 11
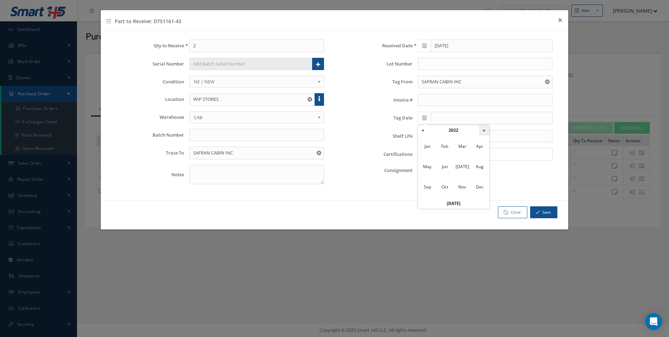
click at [483, 129] on th "»" at bounding box center [484, 130] width 11 height 11
click at [426, 186] on span "Sep" at bounding box center [427, 187] width 16 height 19
click at [473, 169] on td "15" at bounding box center [476, 172] width 11 height 11
type input "09/15/2023"
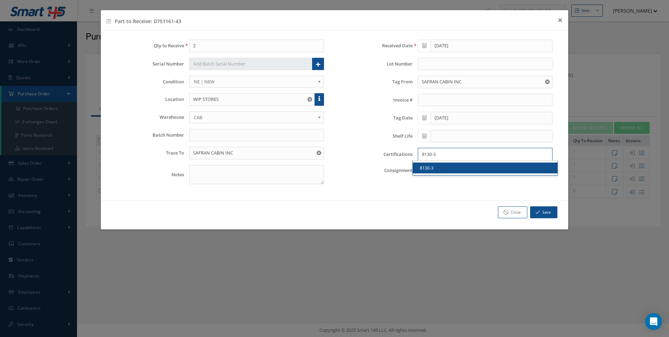
click at [447, 156] on input "8130-3" at bounding box center [484, 154] width 130 height 7
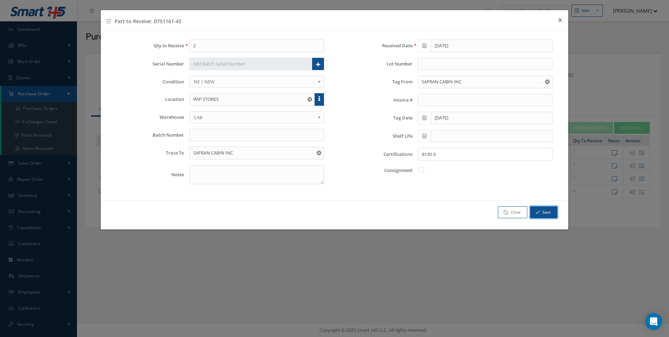
click at [541, 212] on button "Save" at bounding box center [543, 212] width 27 height 12
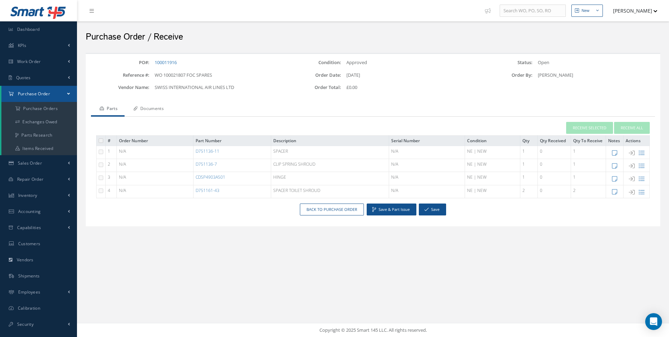
click at [156, 109] on link "Documents" at bounding box center [148, 109] width 46 height 15
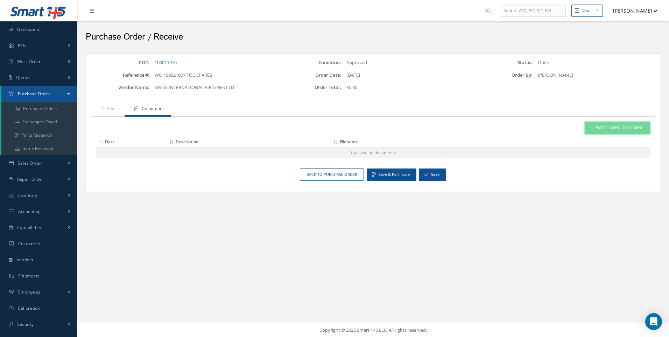
click at [606, 128] on span "Upload a New Document" at bounding box center [617, 128] width 51 height 6
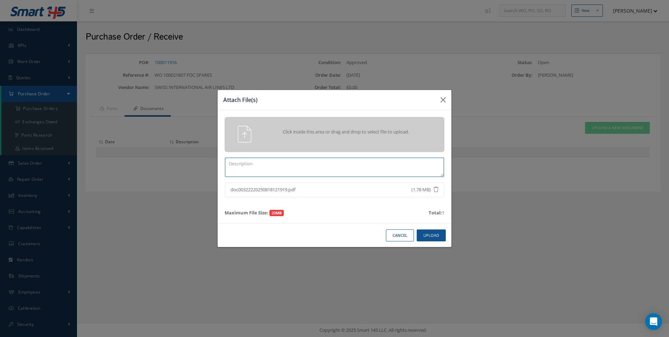
drag, startPoint x: 301, startPoint y: 166, endPoint x: 280, endPoint y: 154, distance: 24.0
click at [300, 166] on textarea at bounding box center [334, 167] width 219 height 19
type textarea "8130-3"
click at [433, 238] on button "Upload" at bounding box center [431, 235] width 29 height 12
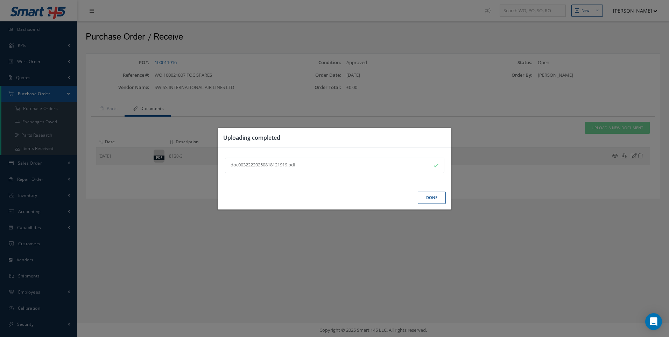
click at [437, 200] on button "Done" at bounding box center [432, 198] width 28 height 12
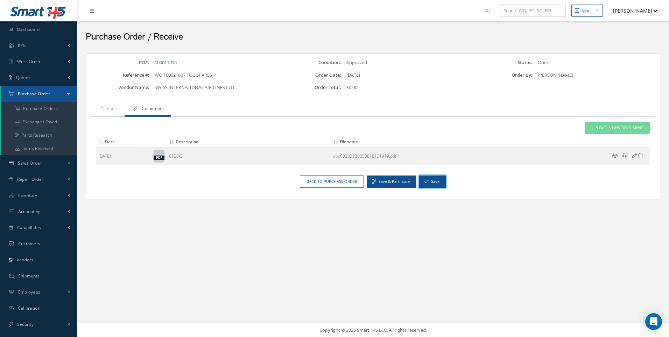
click at [434, 177] on button "Save" at bounding box center [432, 181] width 27 height 12
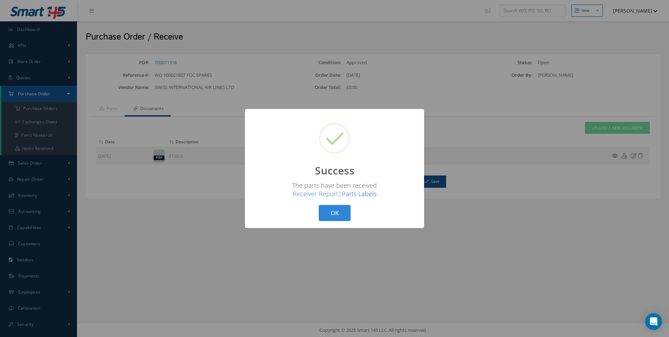
click at [359, 194] on link "Parts Labels" at bounding box center [359, 193] width 35 height 8
click at [333, 211] on button "OK" at bounding box center [335, 213] width 32 height 16
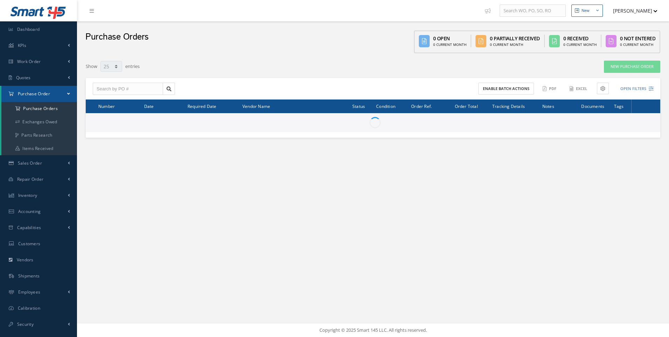
select select "25"
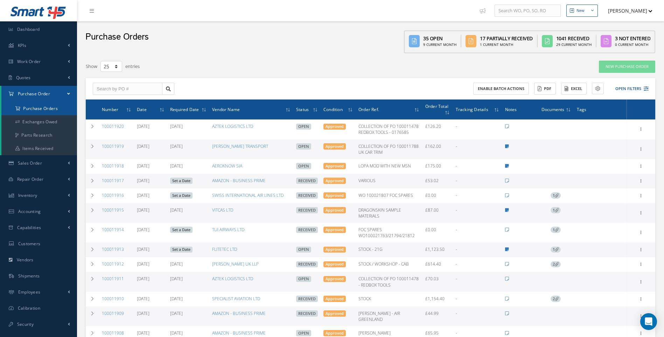
click at [36, 106] on a=1&status_id=2&status_id=3&status_id=5&collapsedFilters"] "Purchase Orders" at bounding box center [39, 108] width 76 height 13
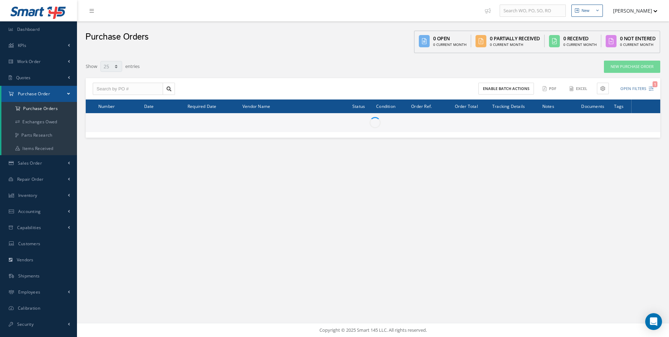
select select "25"
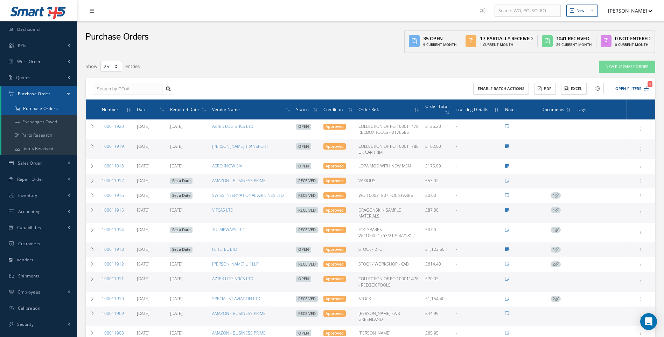
click at [36, 106] on a=1&status_id=2&status_id=3&status_id=5&collapsedFilters"] "Purchase Orders" at bounding box center [39, 108] width 76 height 13
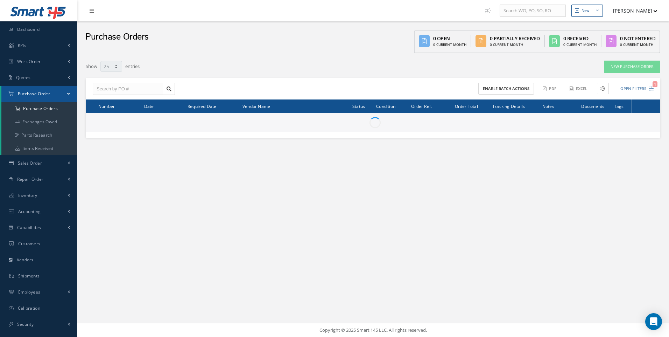
select select "25"
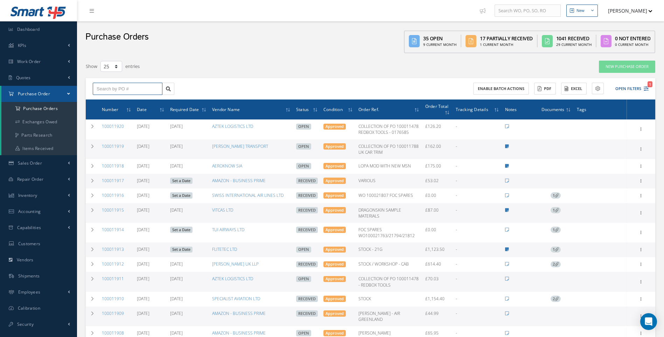
click at [106, 89] on input "text" at bounding box center [128, 89] width 70 height 13
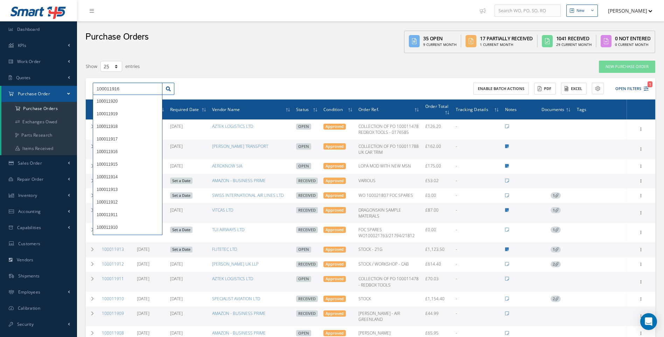
type input "100011916"
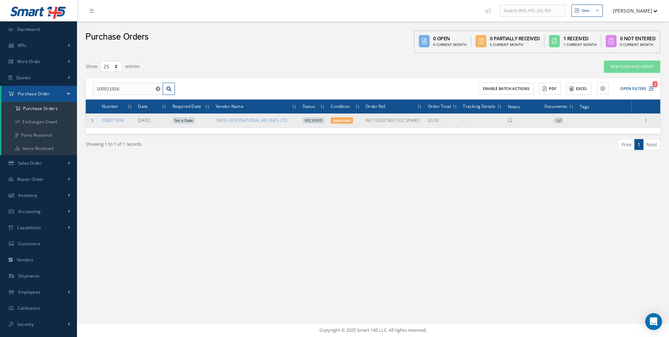
click at [110, 119] on link "100011916" at bounding box center [113, 120] width 22 height 6
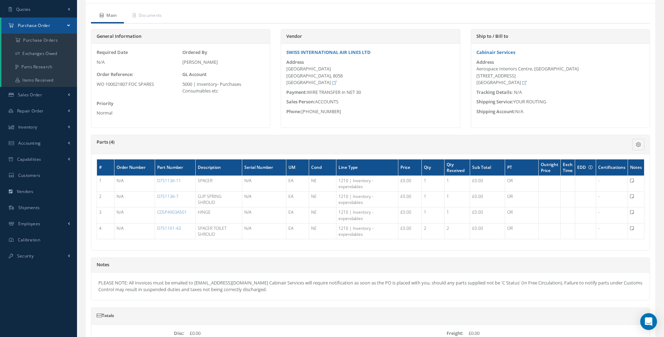
scroll to position [70, 0]
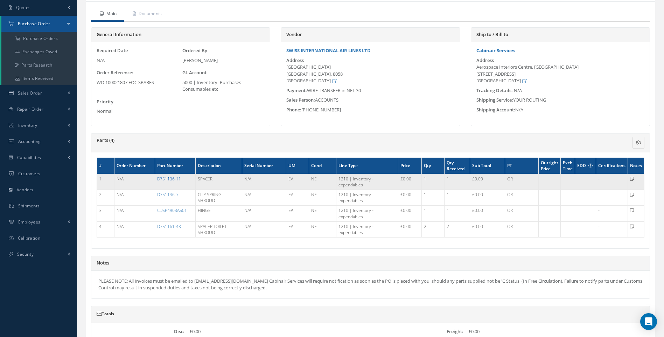
click at [172, 179] on link "D751136-11" at bounding box center [169, 179] width 24 height 6
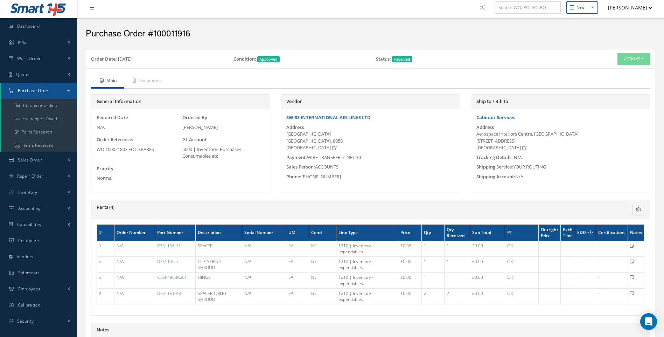
scroll to position [0, 0]
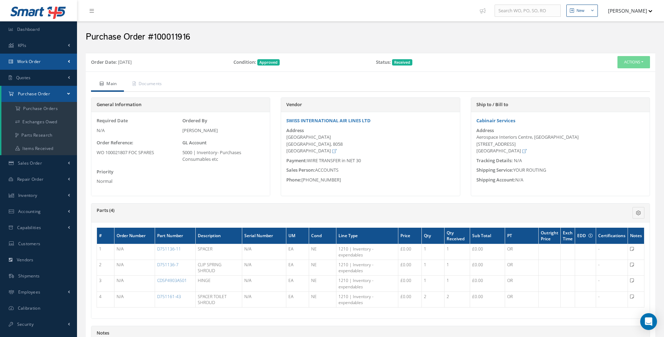
click at [33, 61] on span "Work Order" at bounding box center [29, 61] width 24 height 6
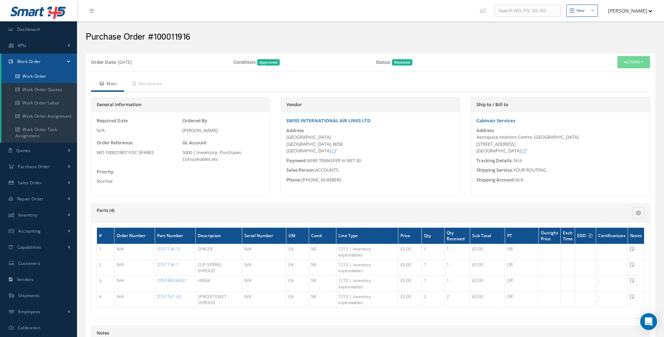
click at [33, 75] on link "Work Order" at bounding box center [39, 76] width 76 height 13
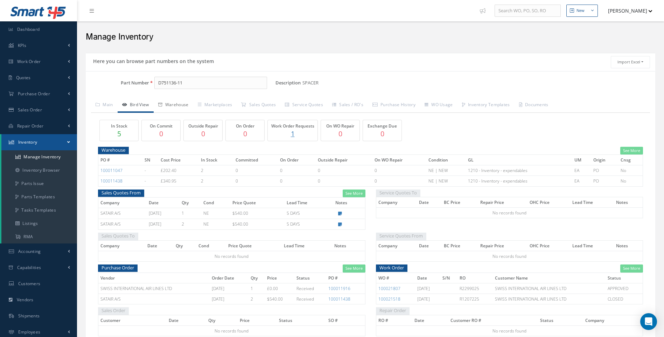
click at [180, 103] on link "Warehouse" at bounding box center [174, 105] width 40 height 15
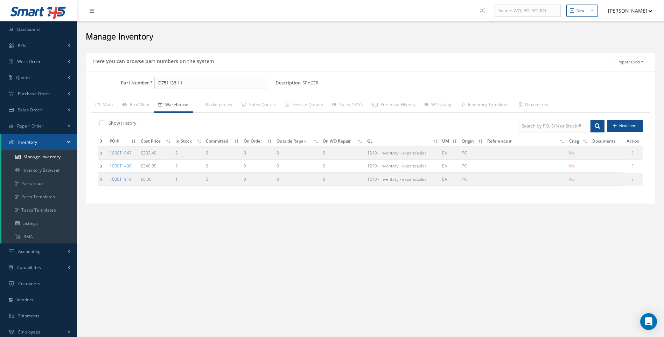
click at [119, 178] on link "100011916" at bounding box center [121, 179] width 22 height 6
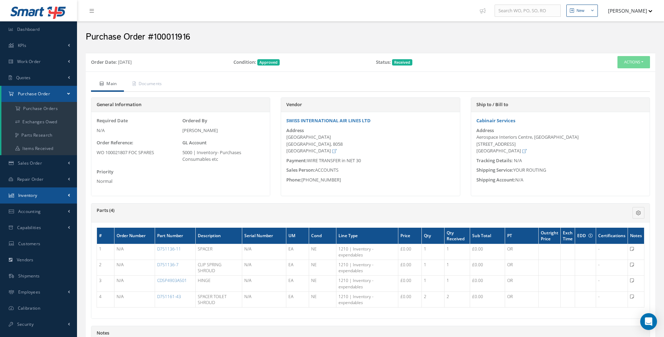
click at [68, 189] on link "Inventory" at bounding box center [38, 195] width 77 height 16
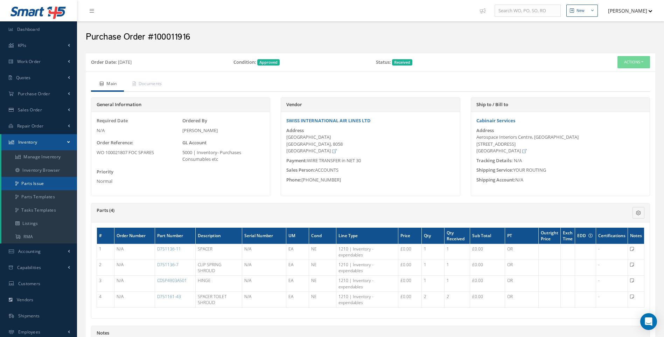
click at [40, 182] on link "Parts Issue" at bounding box center [39, 183] width 76 height 13
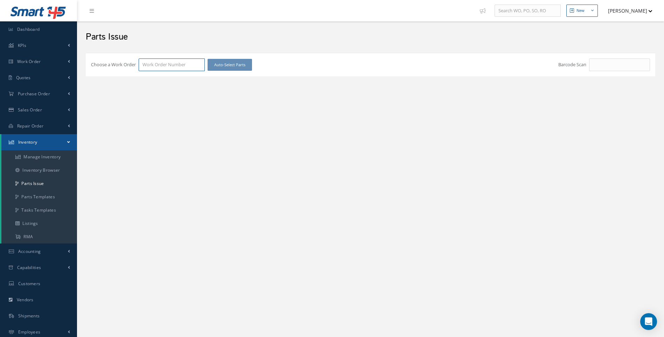
click at [147, 66] on input "Choose a Work Order" at bounding box center [172, 64] width 66 height 13
type input "100021807"
click at [145, 78] on span "100021807" at bounding box center [153, 77] width 22 height 6
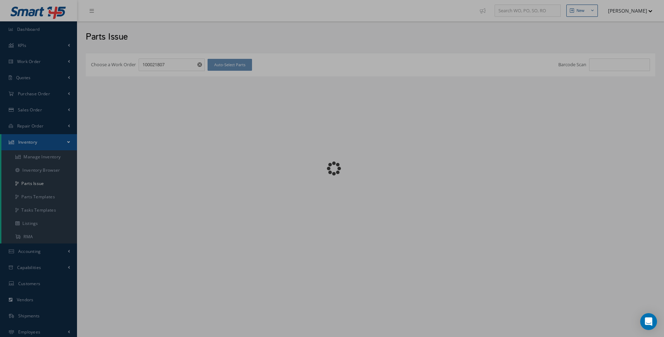
checkbox input "false"
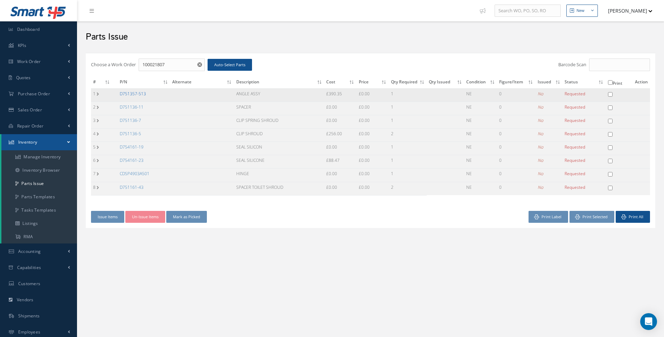
click at [140, 94] on link "D751357-513" at bounding box center [133, 94] width 26 height 6
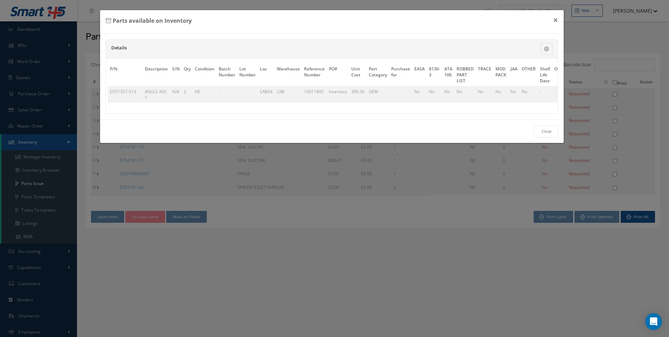
scroll to position [0, 34]
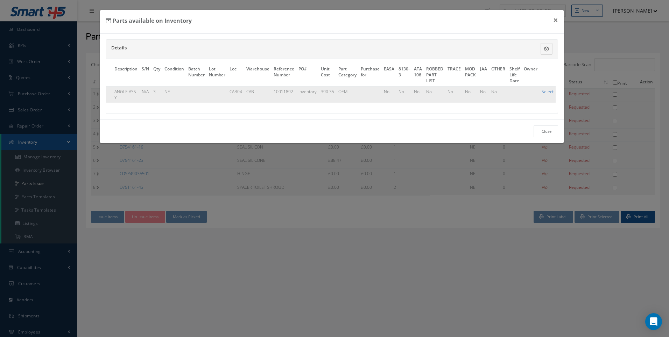
click at [544, 92] on link "Select" at bounding box center [548, 92] width 12 height 6
checkbox input "true"
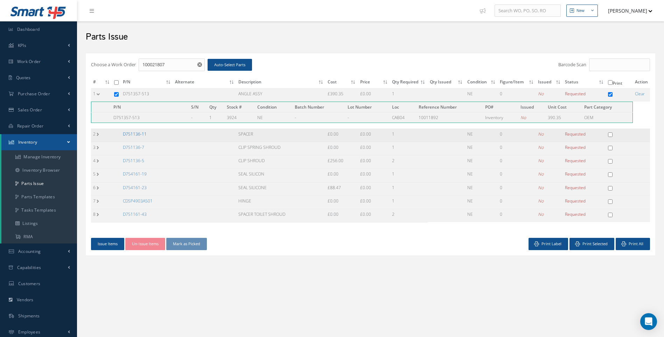
click at [137, 133] on link "D751136-11" at bounding box center [135, 134] width 24 height 6
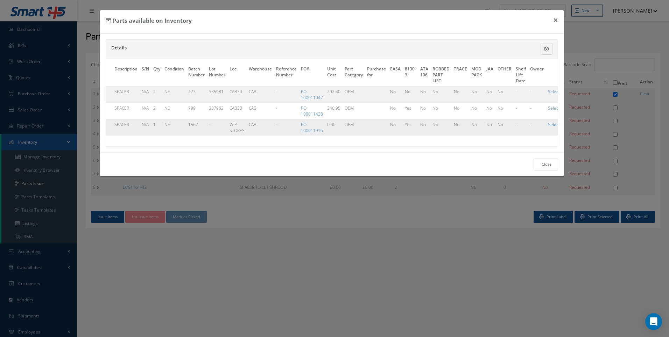
click at [551, 124] on link "Select" at bounding box center [554, 124] width 12 height 6
checkbox input "true"
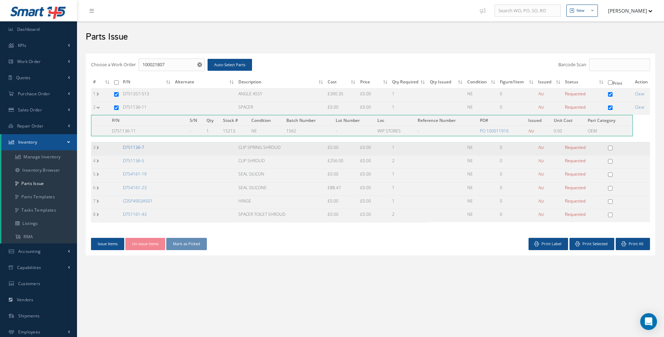
click at [139, 147] on link "D751136-7" at bounding box center [133, 147] width 21 height 6
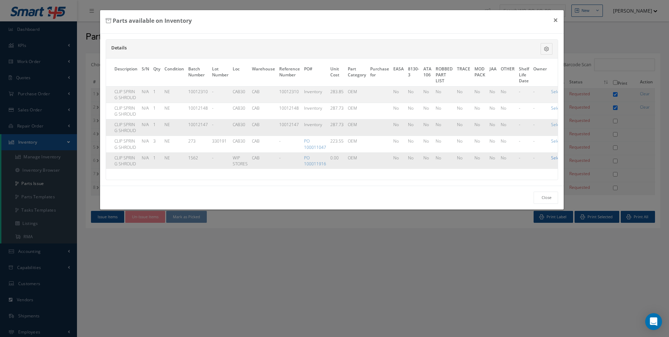
click at [554, 158] on link "Select" at bounding box center [557, 158] width 12 height 6
checkbox input "true"
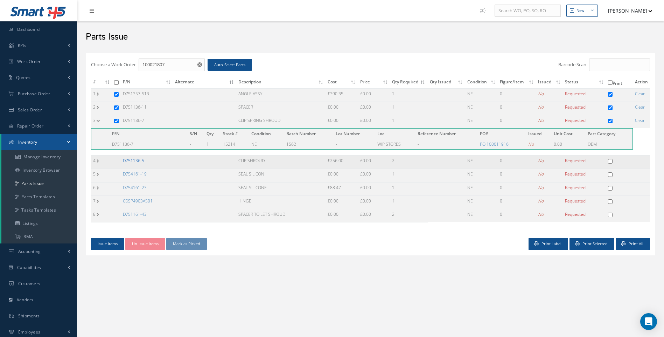
click at [131, 160] on link "D751136-5" at bounding box center [133, 161] width 21 height 6
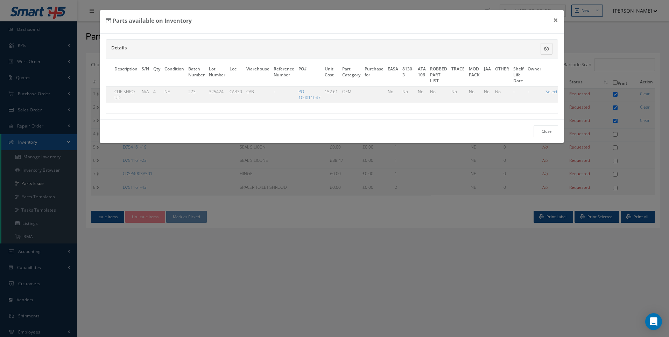
scroll to position [0, 38]
click at [544, 91] on link "Select" at bounding box center [548, 92] width 12 height 6
checkbox input "true"
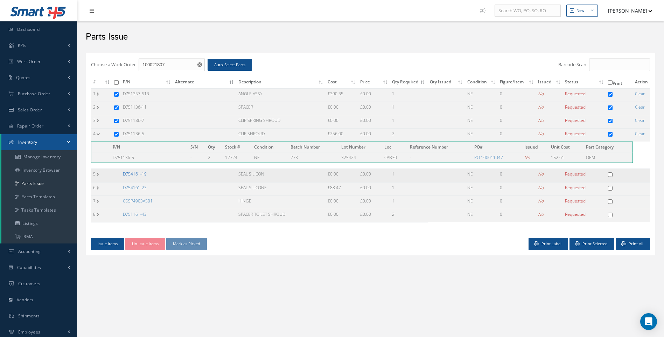
click at [139, 174] on link "D754161-19" at bounding box center [135, 174] width 24 height 6
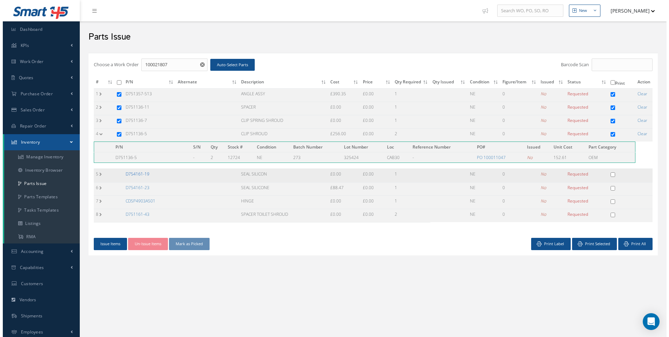
scroll to position [0, 34]
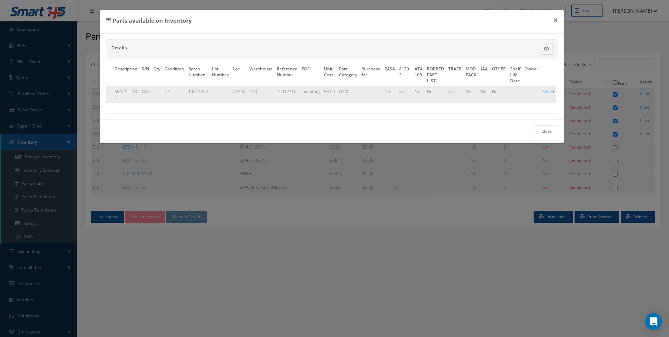
click at [546, 91] on link "Select" at bounding box center [549, 92] width 12 height 6
checkbox input "true"
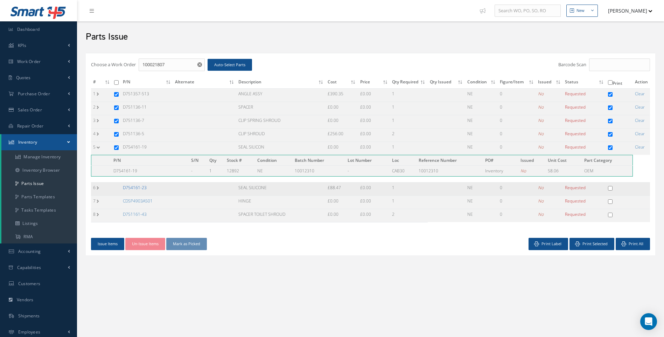
click at [141, 188] on link "D754161-23" at bounding box center [135, 188] width 24 height 6
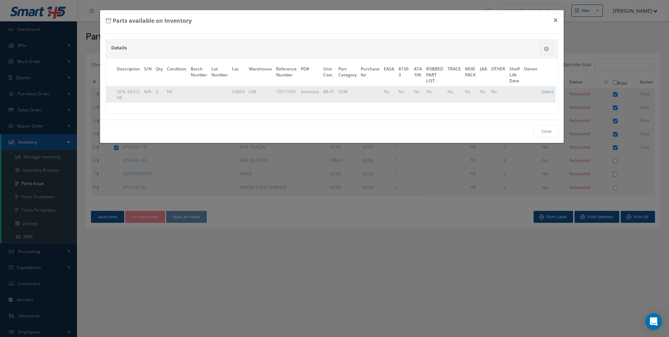
click at [544, 90] on link "Select" at bounding box center [548, 92] width 12 height 6
checkbox input "true"
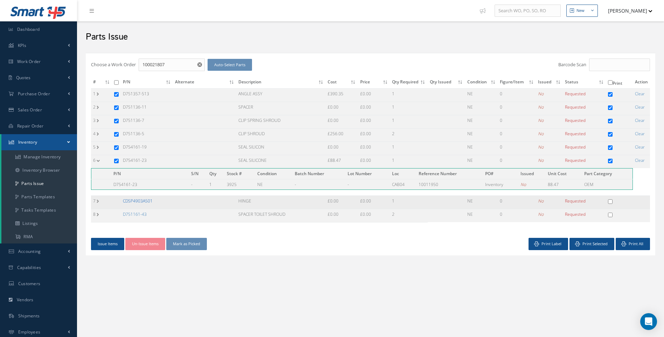
click at [147, 198] on link "CDSP4903A501" at bounding box center [138, 201] width 30 height 6
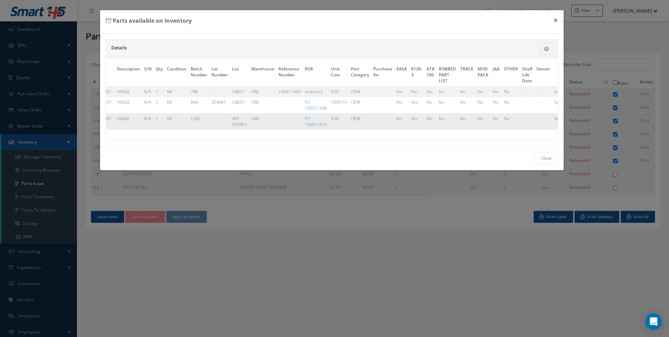
click at [555, 118] on link "Select" at bounding box center [561, 119] width 12 height 6
checkbox input "true"
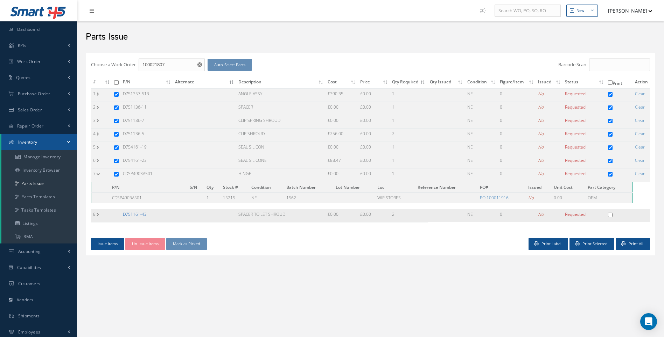
click at [132, 215] on link "D751161-43" at bounding box center [135, 214] width 24 height 6
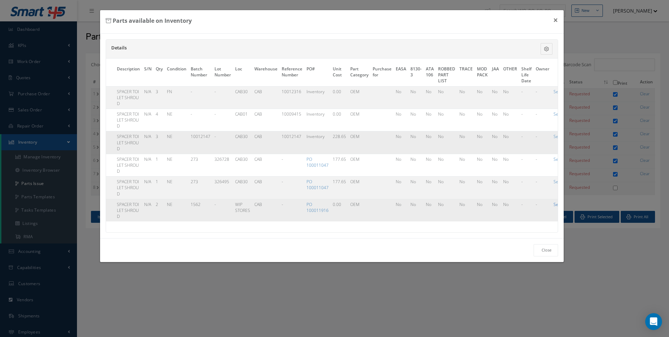
click at [554, 204] on link "Select" at bounding box center [560, 204] width 12 height 6
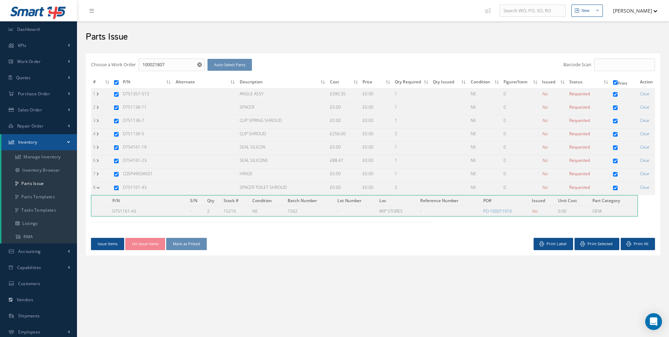
checkbox input "true"
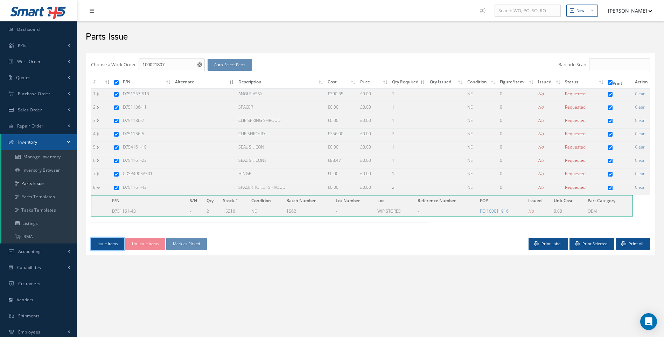
click at [111, 243] on button "Issue Items" at bounding box center [107, 244] width 33 height 12
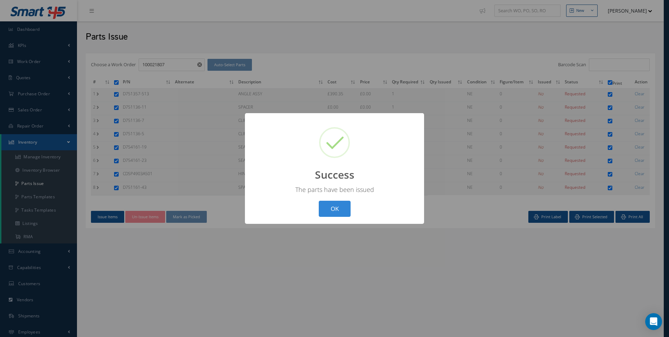
click at [329, 208] on button "OK" at bounding box center [335, 209] width 32 height 16
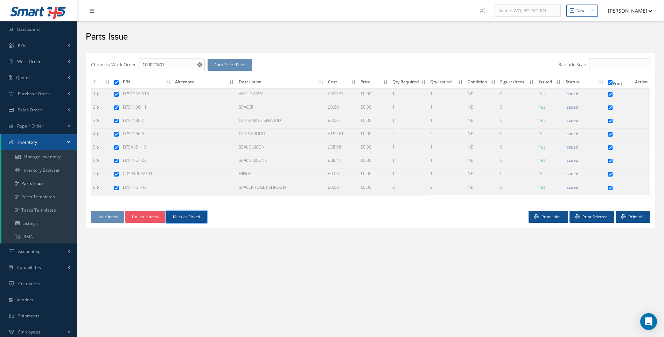
click at [188, 215] on button "Mark as Picked" at bounding box center [186, 217] width 41 height 12
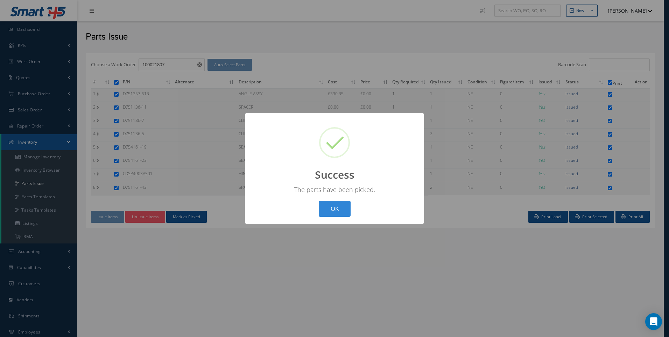
click at [337, 206] on button "OK" at bounding box center [335, 209] width 32 height 16
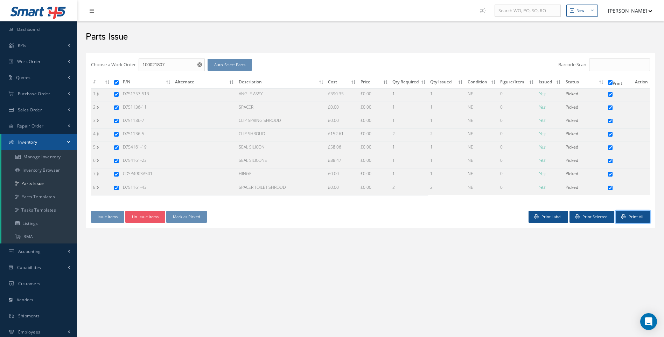
click at [628, 218] on link "Print All" at bounding box center [633, 217] width 34 height 12
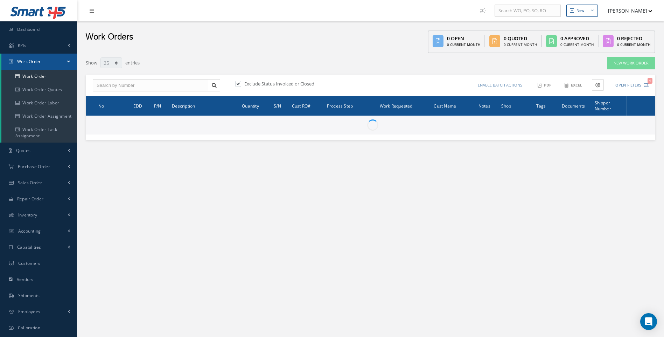
select select "25"
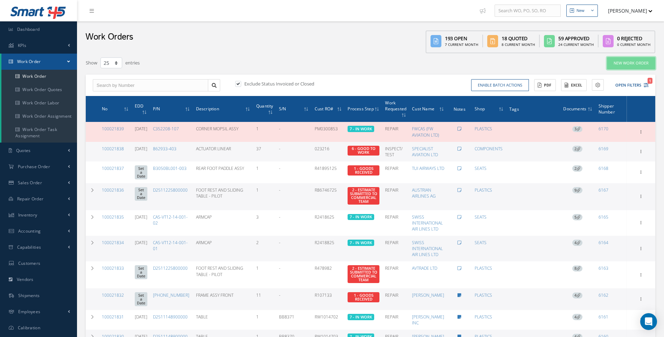
click at [620, 62] on link "New Work Order" at bounding box center [631, 63] width 48 height 12
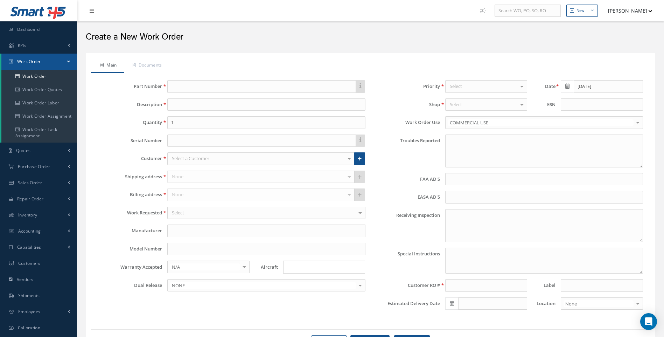
type textarea "NONE"
type input "NONE"
type textarea "NO VISUAL DAMAGE"
type textarea "PLEASE SEE R.O. FOR DETAILS"
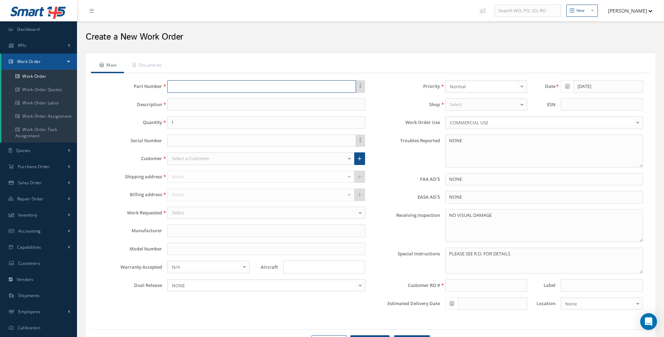
click at [182, 87] on input "text" at bounding box center [261, 86] width 188 height 13
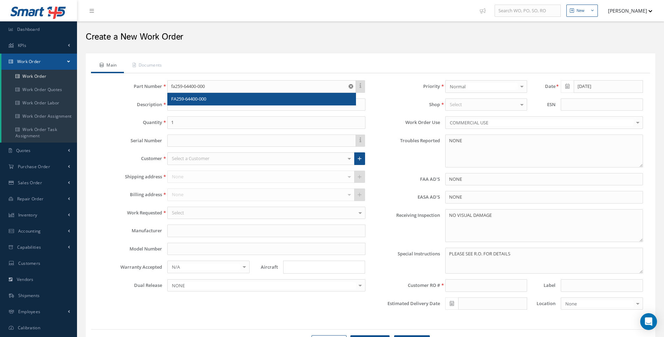
click at [186, 99] on span "FA259-64400-000" at bounding box center [188, 99] width 35 height 6
type input "FA259-64400-000"
type input "HANDRAIL"
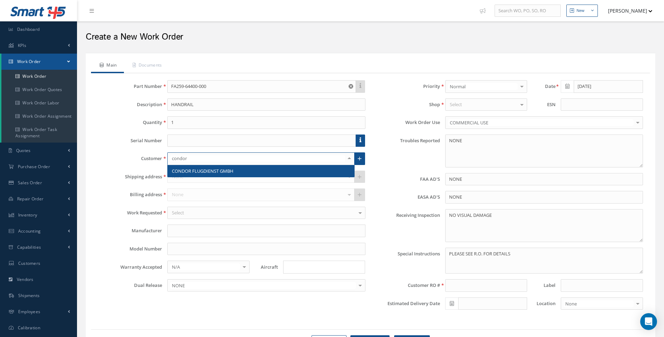
type input "condor"
click at [199, 170] on span "CONDOR FLUGDIENST GMBH" at bounding box center [203, 171] width 62 height 6
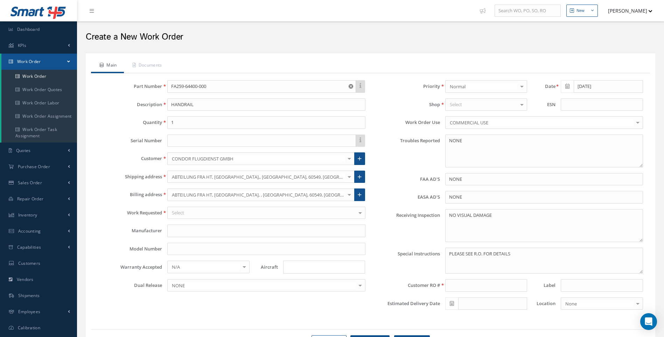
click at [349, 178] on div at bounding box center [350, 177] width 10 height 12
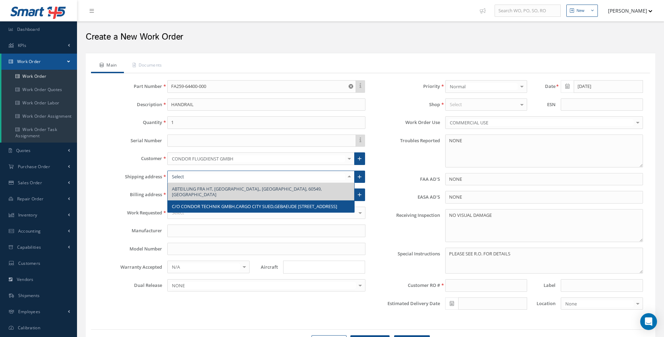
click at [311, 203] on span "C/O CONDOR TECHNIK GMBH,CARGO CITY SUED,GEBAEUDE [STREET_ADDRESS]" at bounding box center [254, 206] width 165 height 6
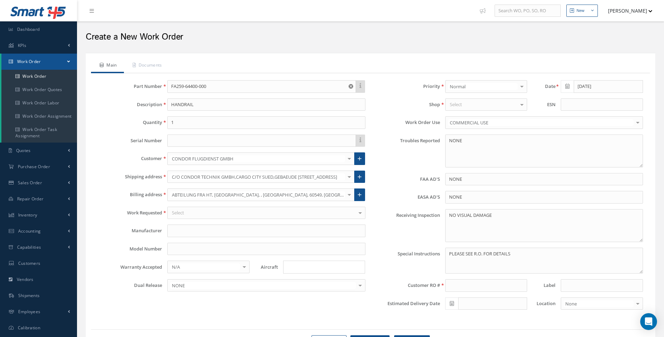
click at [209, 211] on div "Select" at bounding box center [266, 213] width 198 height 13
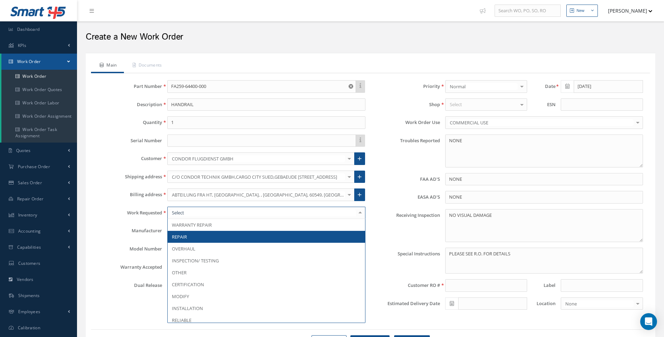
click at [187, 236] on span "REPAIR" at bounding box center [179, 237] width 15 height 6
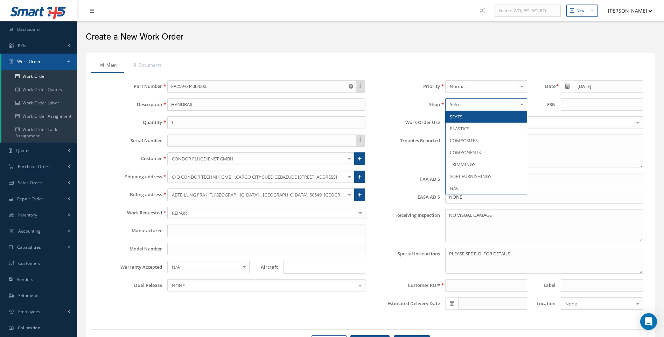
click at [290, 267] on input "Search for option" at bounding box center [322, 266] width 77 height 7
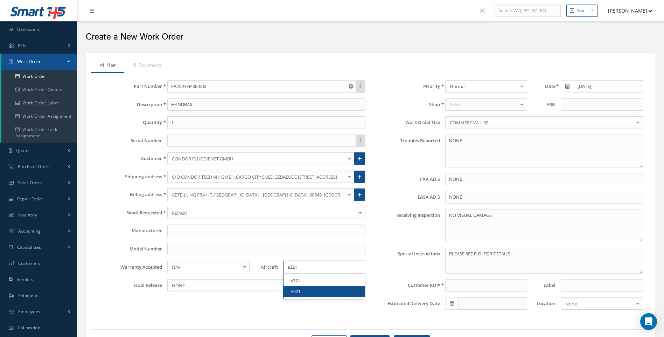
type input "a321"
click at [292, 292] on link "A321" at bounding box center [324, 291] width 81 height 11
click at [461, 109] on div "Select" at bounding box center [486, 104] width 82 height 13
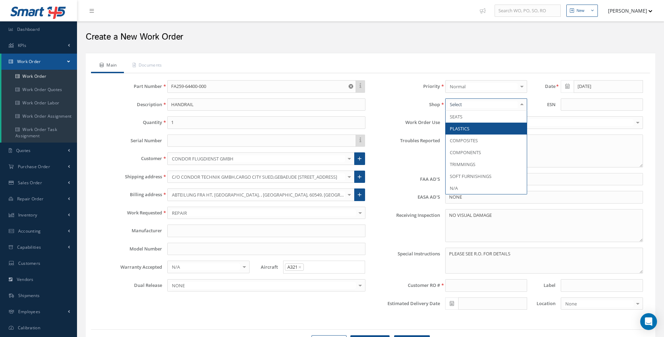
click at [459, 130] on span "PLASTICS" at bounding box center [460, 128] width 20 height 6
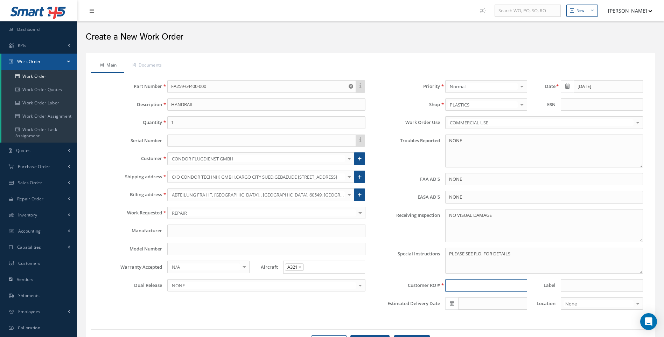
click at [471, 287] on input at bounding box center [486, 285] width 82 height 13
type input "r"
type input "R22767825"
click at [153, 64] on link "Documents" at bounding box center [146, 65] width 45 height 15
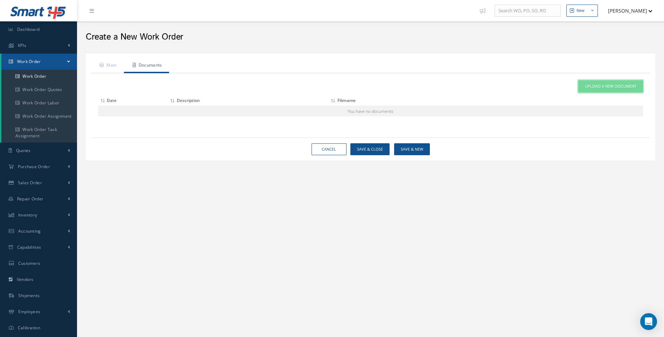
click at [609, 84] on span "Upload a New Document" at bounding box center [610, 86] width 51 height 6
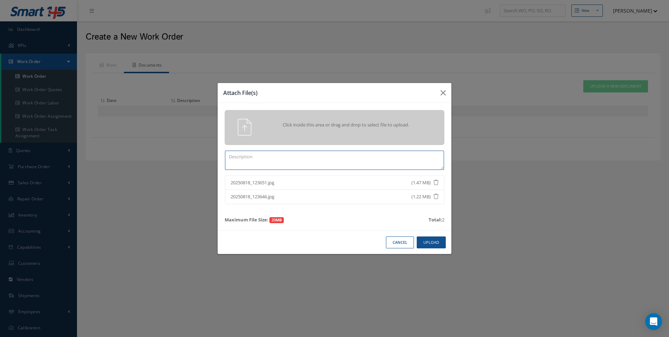
click at [290, 158] on textarea at bounding box center [334, 160] width 219 height 19
click at [430, 239] on button "Upload" at bounding box center [431, 242] width 29 height 12
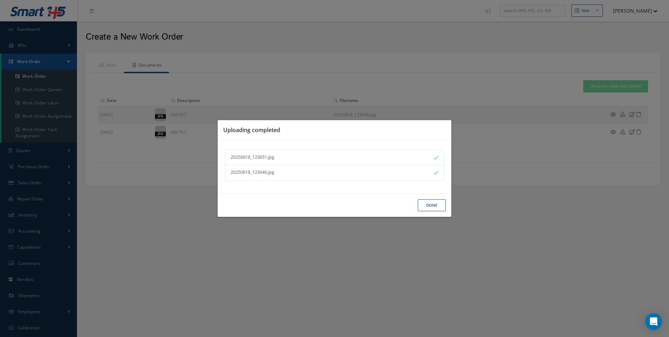
click at [435, 203] on button "Done" at bounding box center [432, 205] width 28 height 12
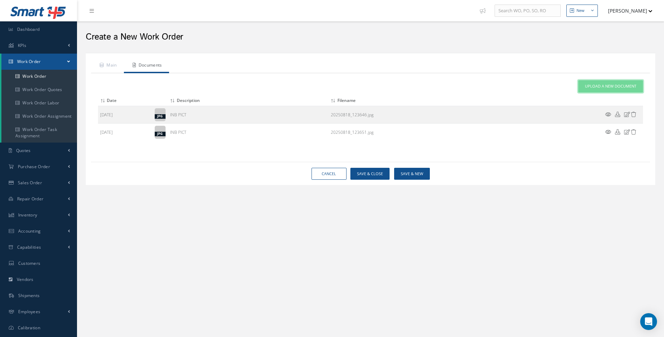
click at [602, 84] on span "Upload a New Document" at bounding box center [610, 86] width 51 height 6
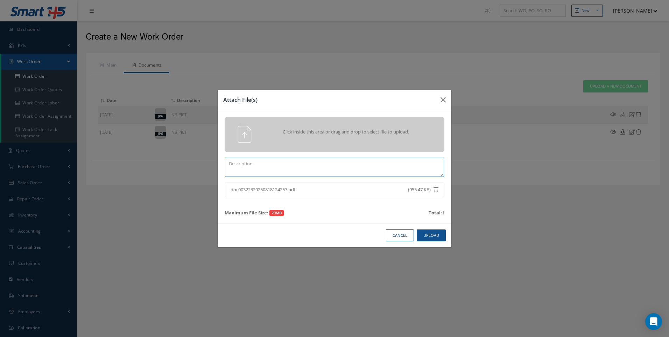
click at [262, 167] on textarea at bounding box center [334, 167] width 219 height 19
type textarea "R22767825"
click at [432, 232] on button "Upload" at bounding box center [431, 235] width 29 height 12
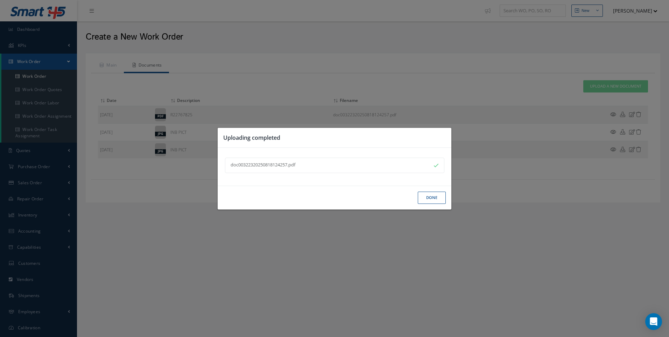
click at [427, 196] on button "Done" at bounding box center [432, 198] width 28 height 12
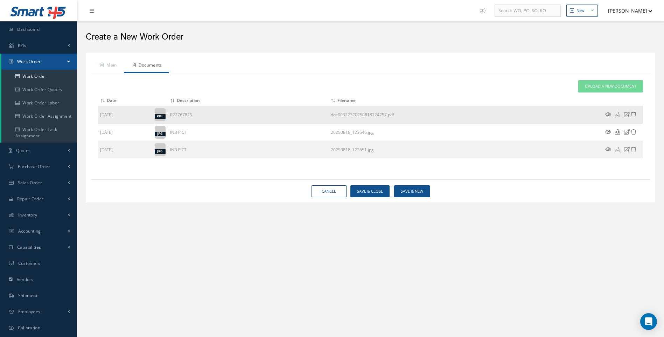
click at [609, 113] on icon at bounding box center [608, 114] width 6 height 5
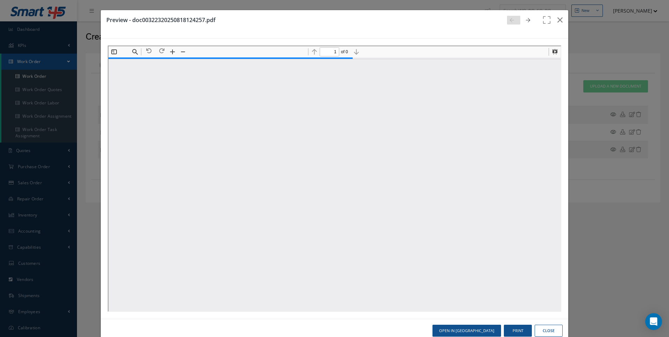
scroll to position [4, 0]
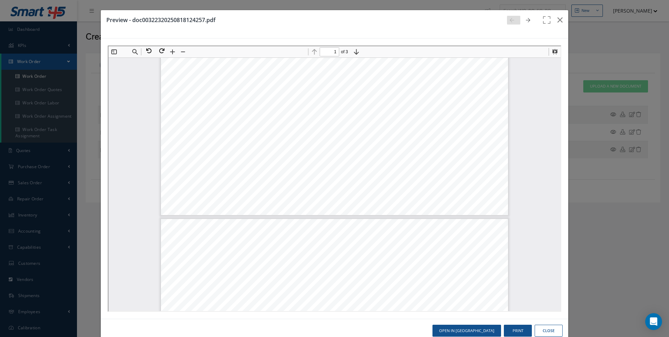
type input "2"
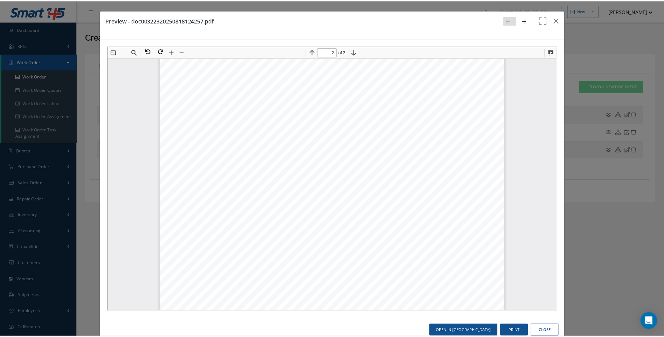
scroll to position [774, 0]
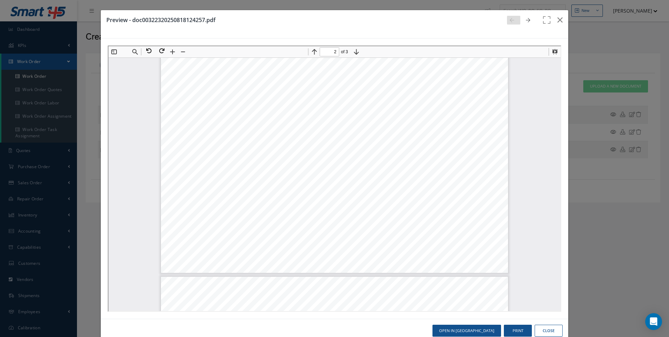
click at [542, 327] on button "Close" at bounding box center [549, 331] width 28 height 12
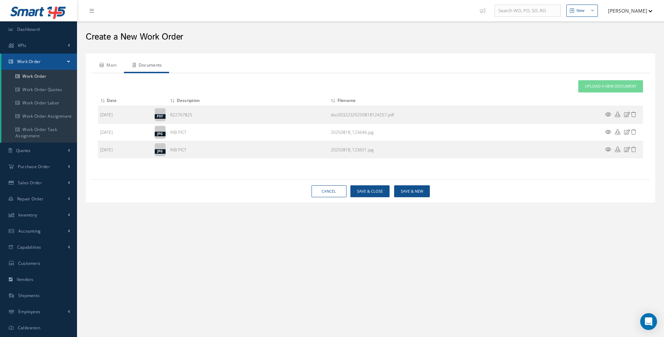
click at [113, 65] on link "Main" at bounding box center [107, 65] width 33 height 15
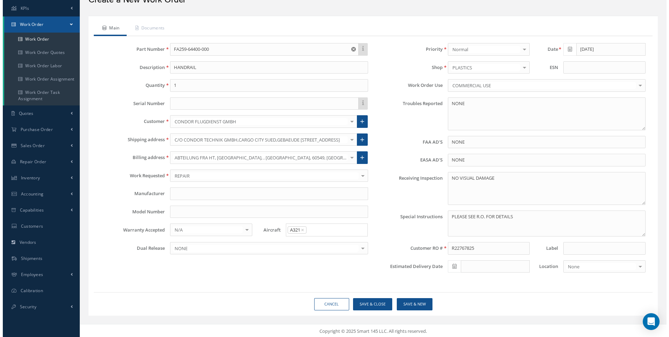
scroll to position [39, 0]
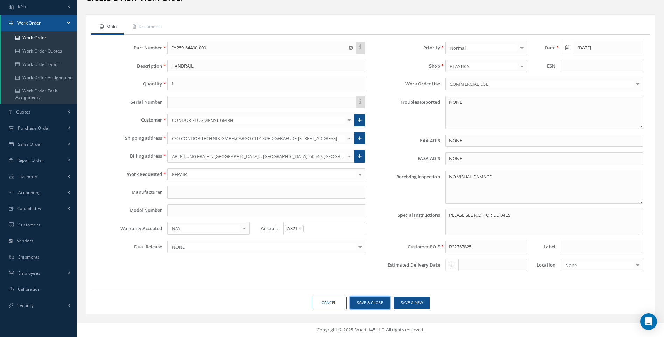
click at [378, 305] on button "Save & Close" at bounding box center [369, 303] width 39 height 12
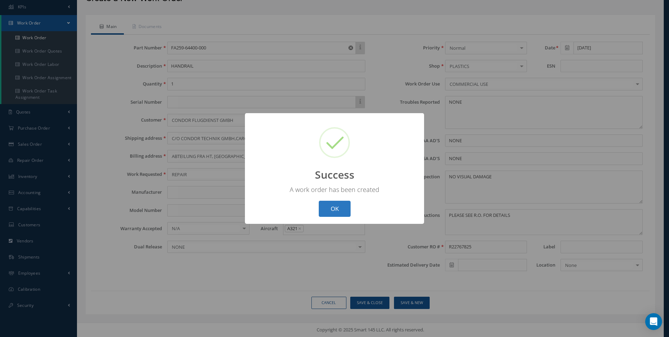
click at [341, 202] on button "OK" at bounding box center [335, 209] width 32 height 16
select select "25"
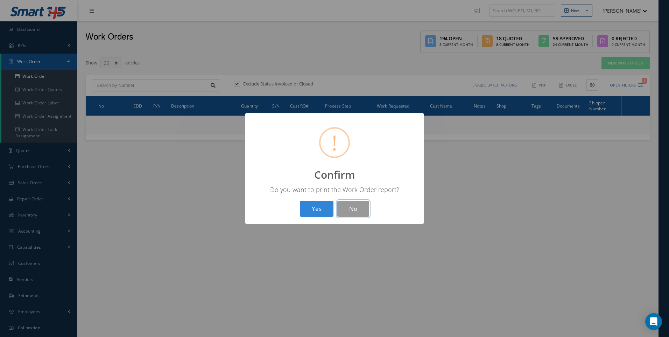
click at [355, 204] on button "No" at bounding box center [354, 209] width 32 height 16
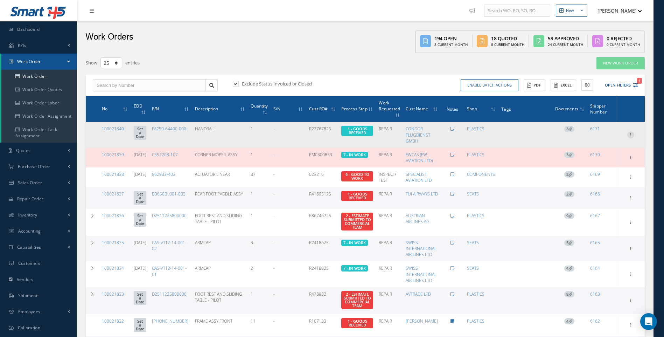
click at [631, 136] on icon at bounding box center [630, 134] width 7 height 6
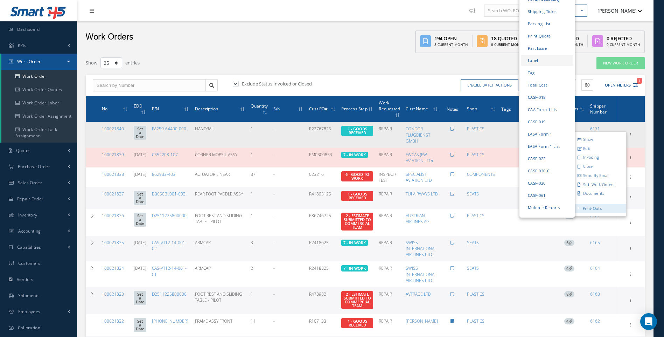
click at [534, 55] on link "Label" at bounding box center [547, 60] width 53 height 11
